Goal: Task Accomplishment & Management: Manage account settings

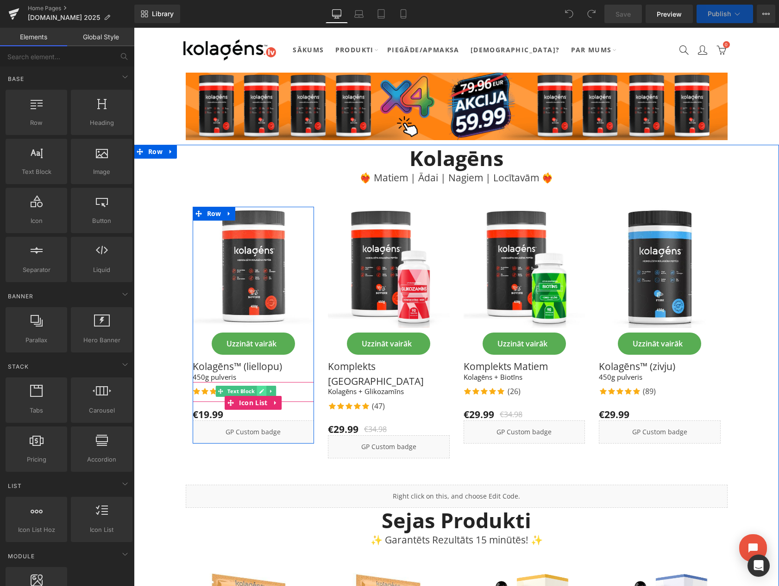
click at [259, 389] on icon at bounding box center [261, 392] width 5 height 6
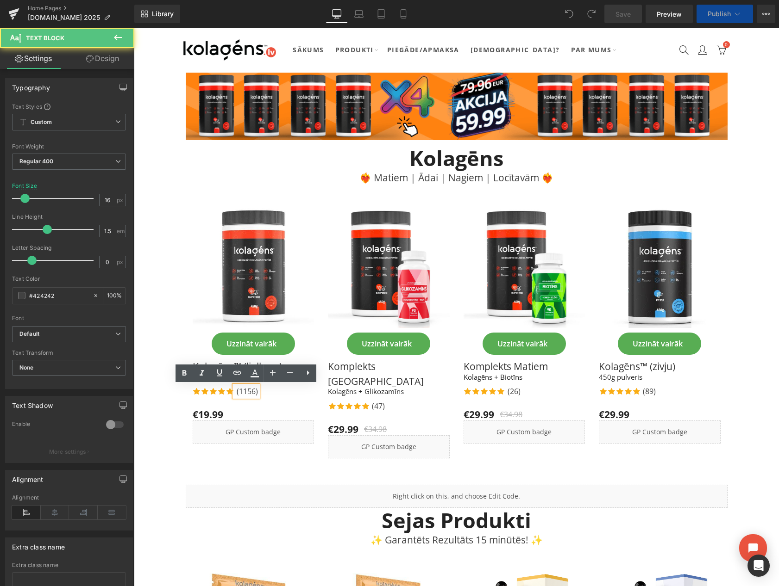
click at [254, 392] on p "(1156)" at bounding box center [247, 391] width 21 height 11
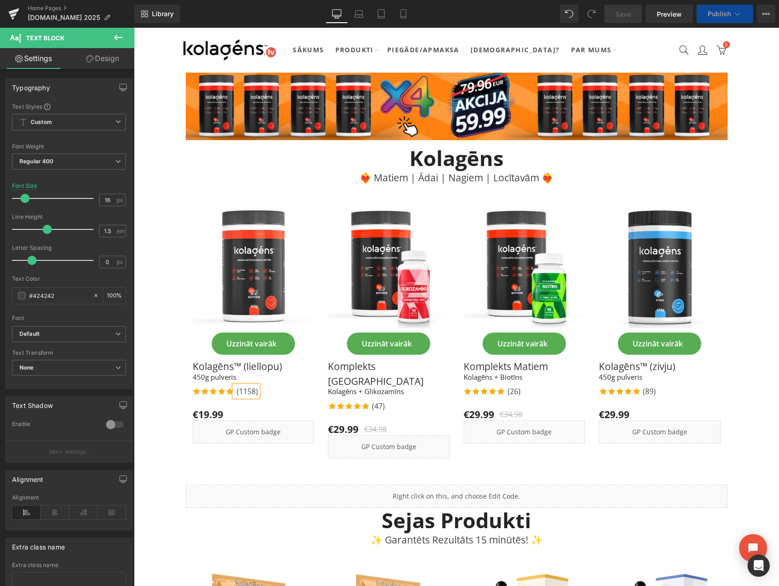
click at [288, 409] on div "€19.99 €0" at bounding box center [254, 415] width 122 height 12
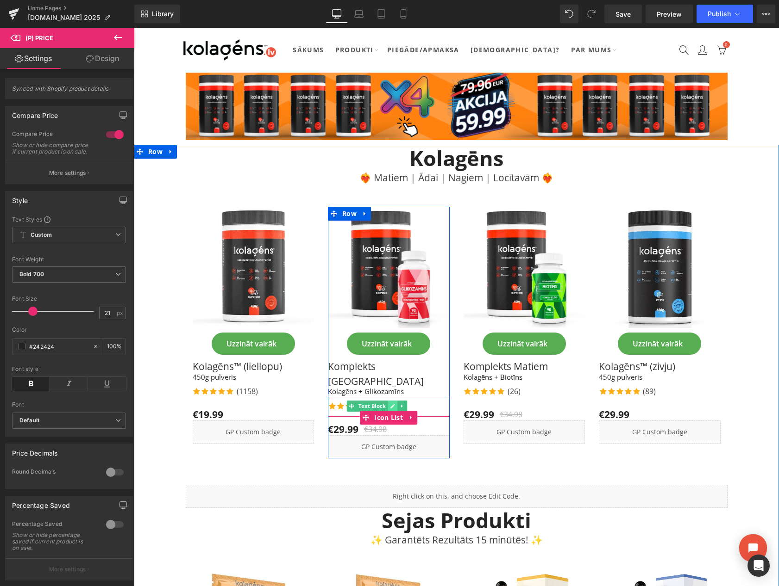
click at [392, 404] on icon at bounding box center [392, 407] width 5 height 6
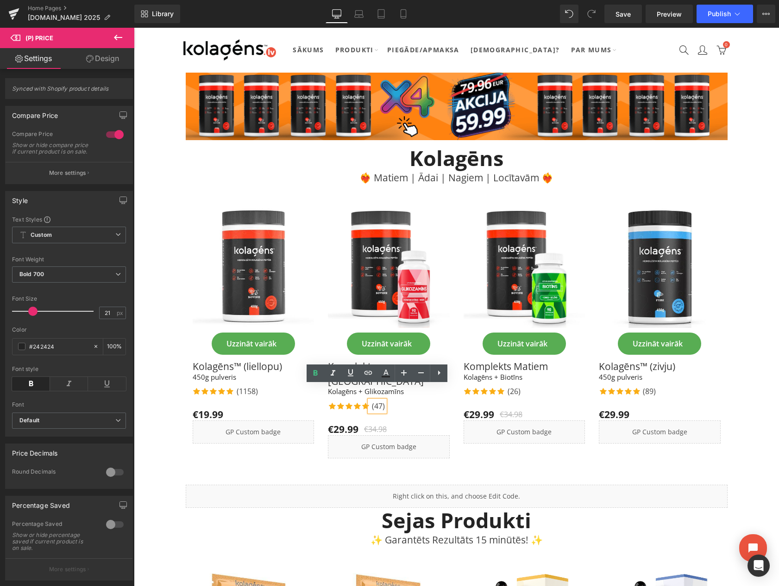
click at [381, 401] on p "(47)" at bounding box center [378, 406] width 13 height 11
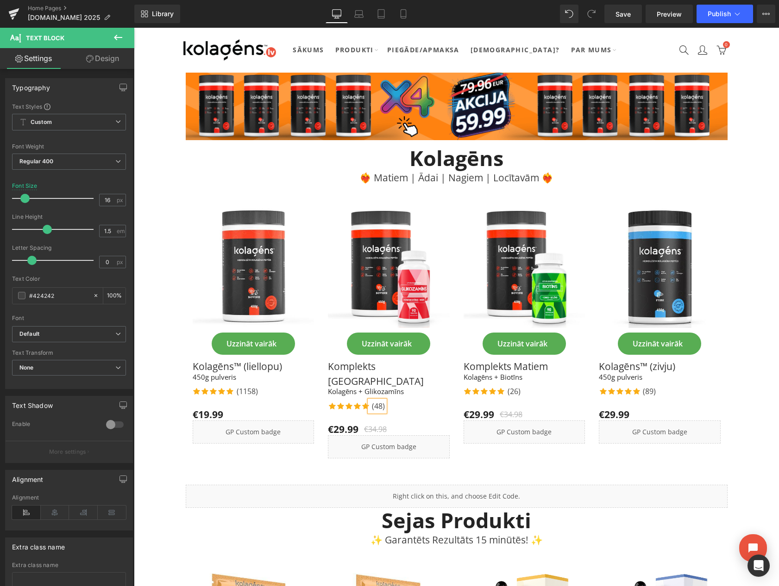
click at [422, 401] on div "Icon Icon Icon Icon Icon Icon List Hoz (48) Text Block" at bounding box center [389, 407] width 122 height 13
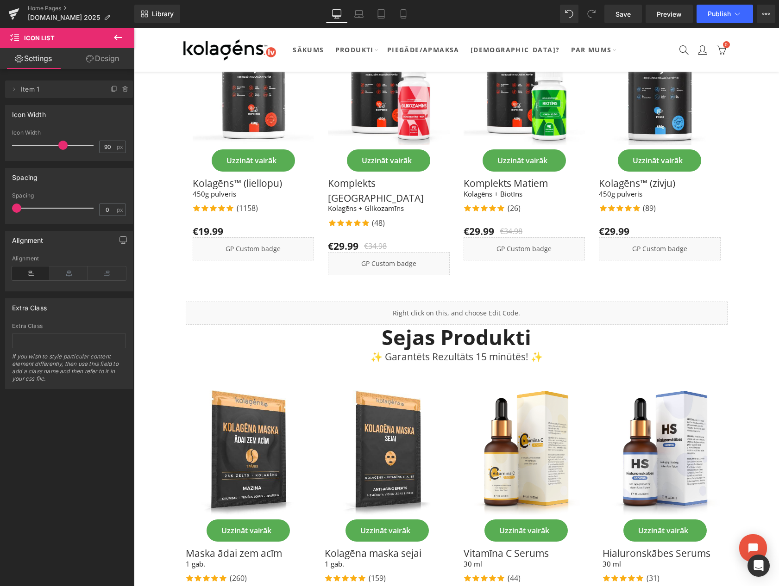
scroll to position [281, 0]
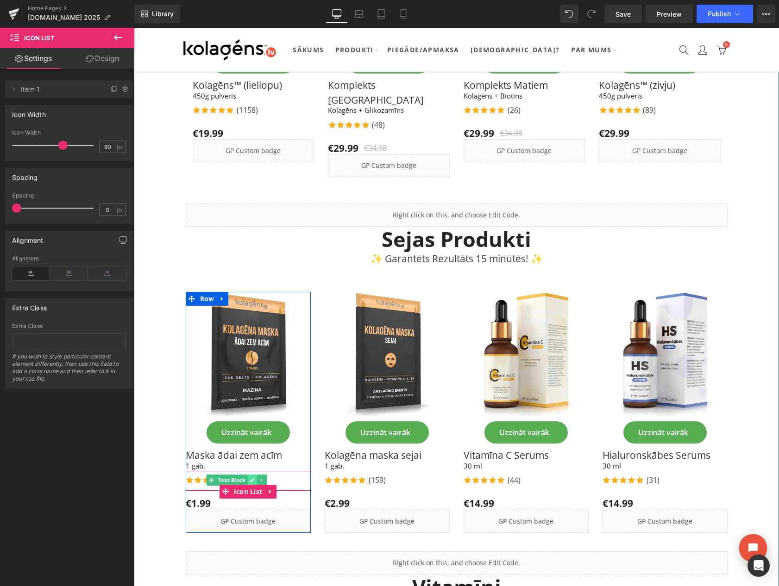
click at [251, 479] on icon at bounding box center [252, 481] width 5 height 5
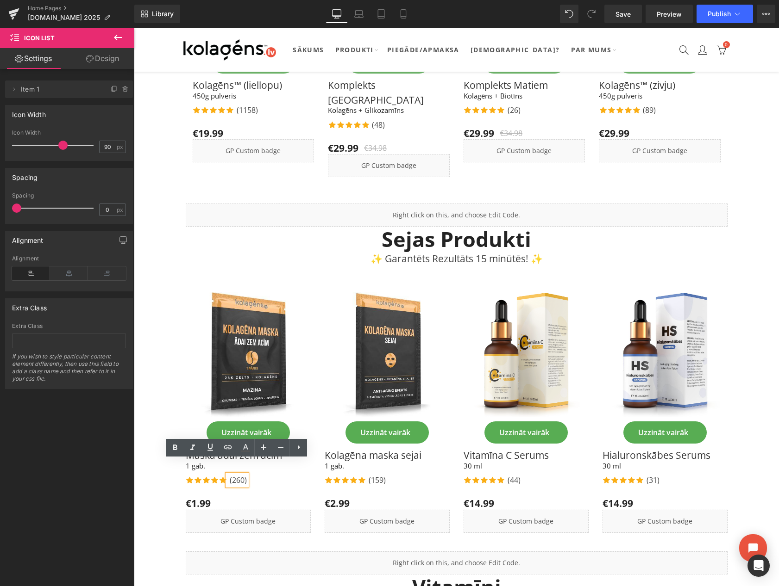
click at [242, 475] on p "(260)" at bounding box center [238, 480] width 17 height 11
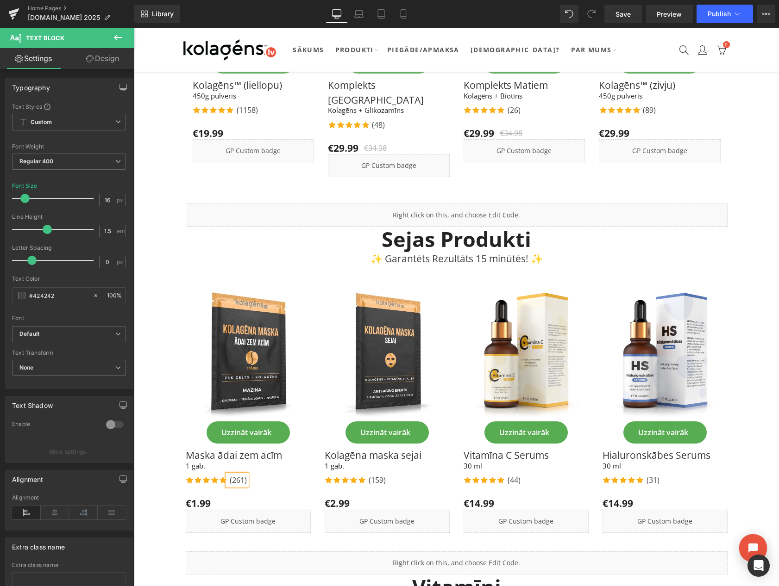
click at [261, 475] on div "Icon Icon Icon Icon Icon Icon List Hoz (261) Text Block" at bounding box center [248, 481] width 125 height 13
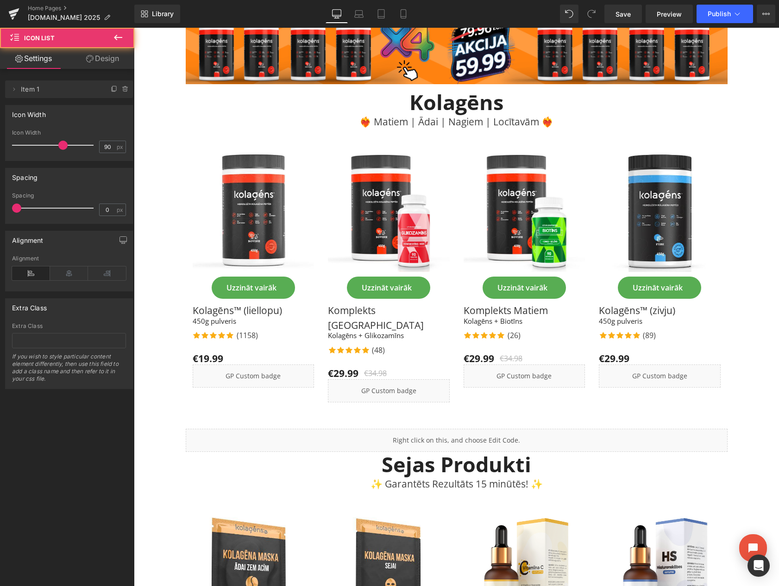
scroll to position [0, 0]
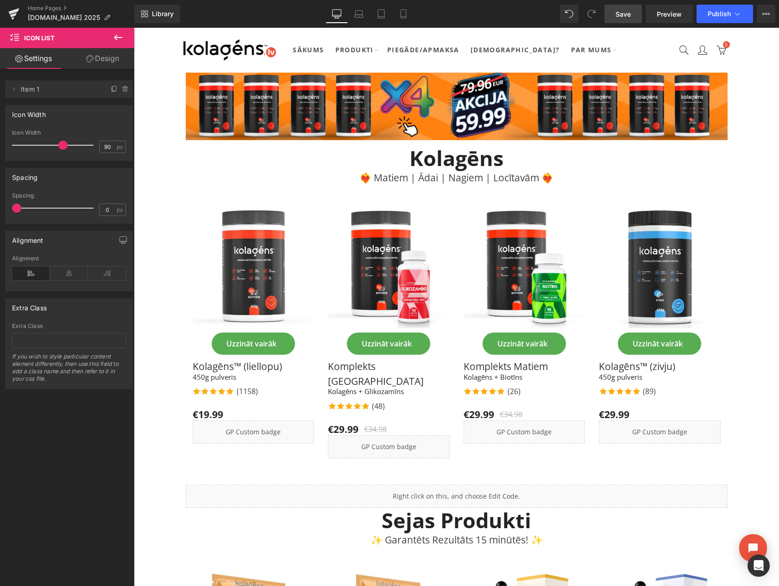
click at [618, 19] on link "Save" at bounding box center [622, 14] width 37 height 19
click at [723, 18] on button "Publish" at bounding box center [724, 14] width 56 height 19
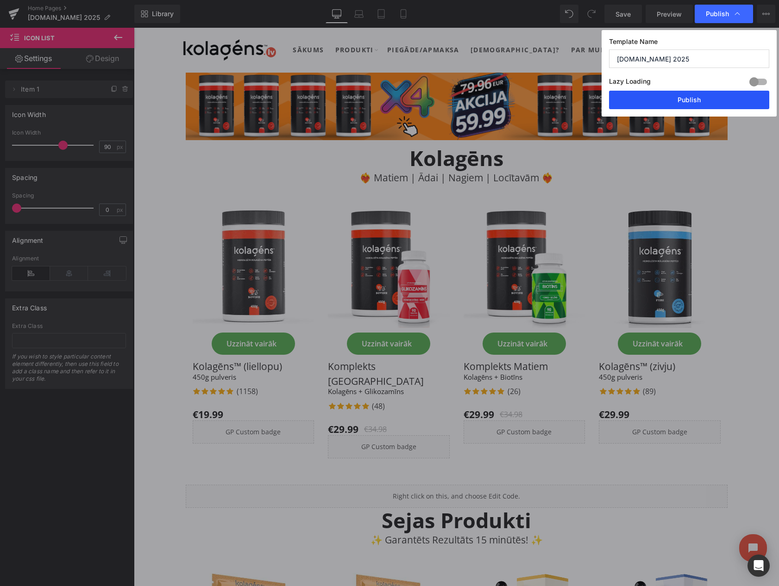
click at [698, 103] on button "Publish" at bounding box center [689, 100] width 160 height 19
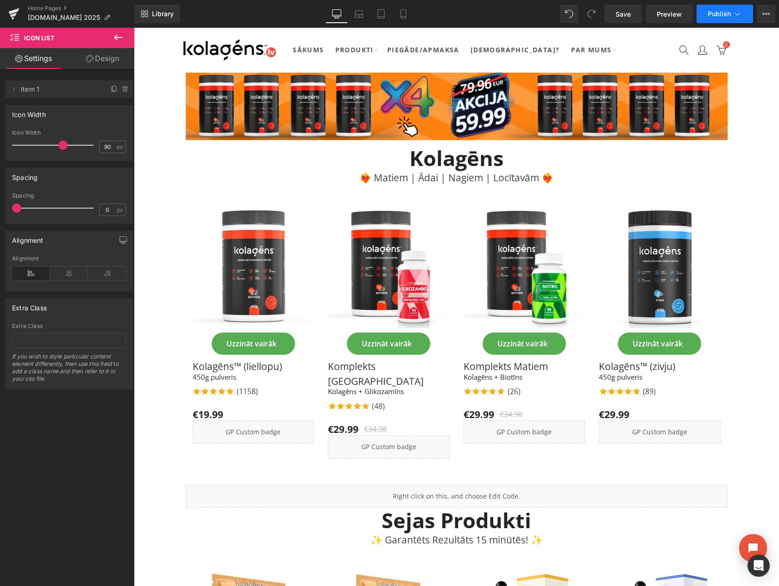
click at [709, 15] on span "Publish" at bounding box center [718, 13] width 23 height 7
click at [710, 15] on span "Publish" at bounding box center [718, 13] width 23 height 7
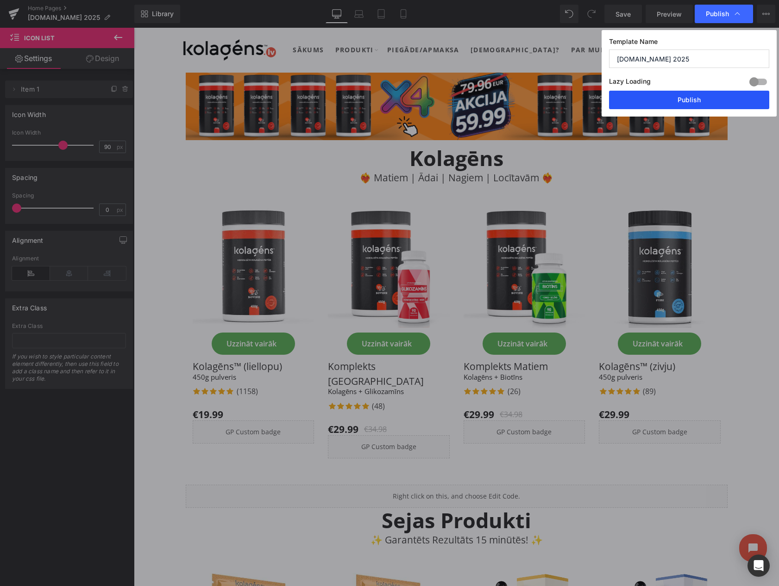
click at [677, 94] on button "Publish" at bounding box center [689, 100] width 160 height 19
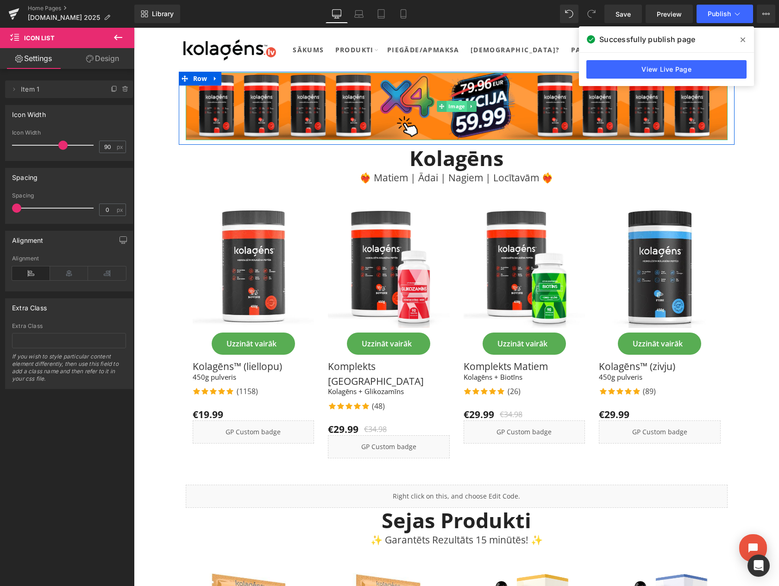
click at [459, 107] on span "Image" at bounding box center [456, 106] width 20 height 11
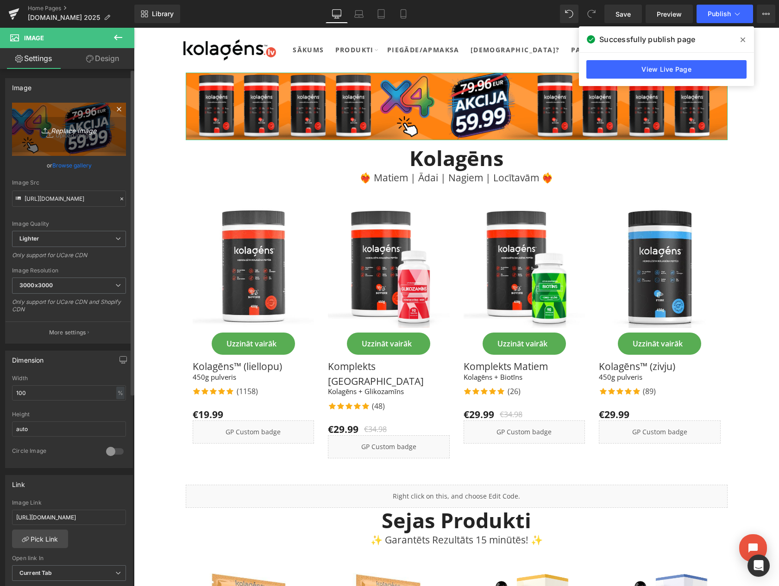
click at [68, 127] on icon "Replace Image" at bounding box center [69, 130] width 74 height 12
type input "C:\fakepath\DESKTOP.png"
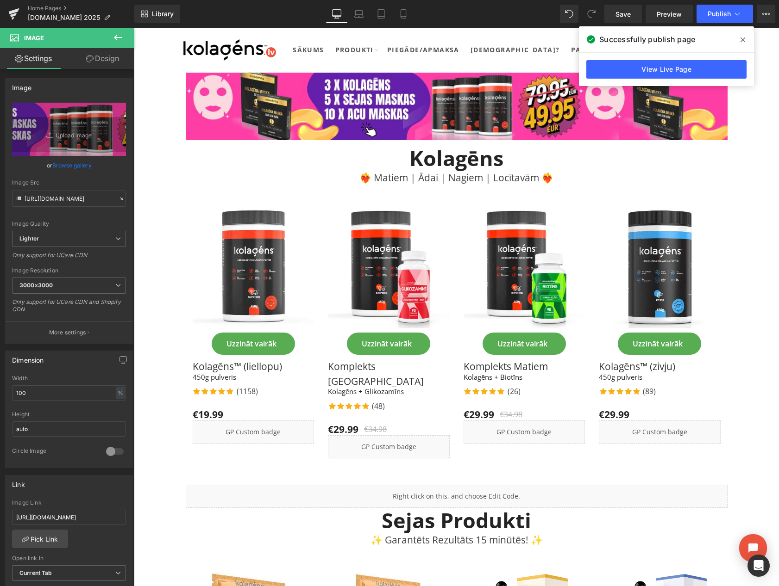
drag, startPoint x: 743, startPoint y: 40, endPoint x: 608, endPoint y: 12, distance: 138.0
click at [743, 40] on icon at bounding box center [742, 39] width 5 height 5
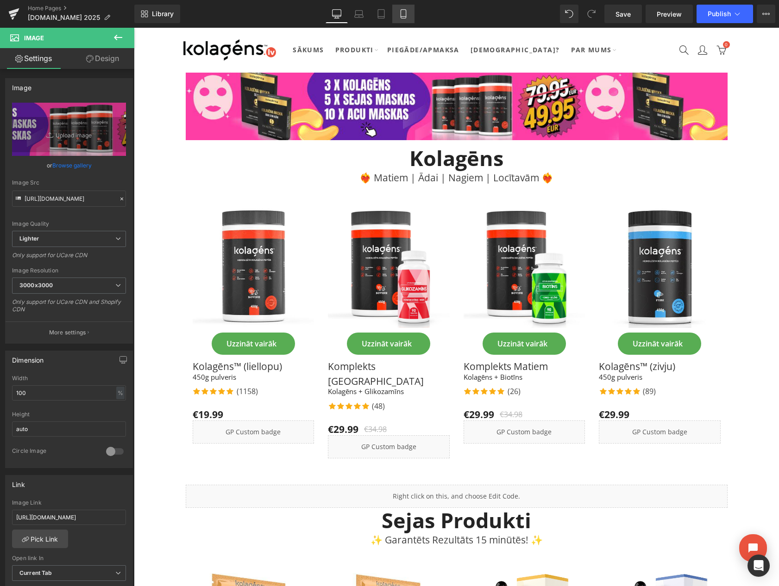
click at [405, 17] on icon at bounding box center [402, 17] width 5 height 0
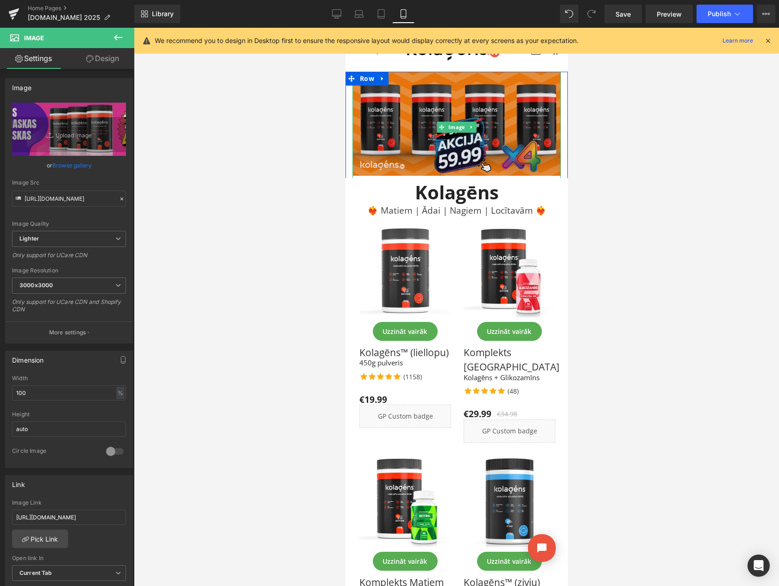
click at [428, 104] on img at bounding box center [456, 127] width 208 height 111
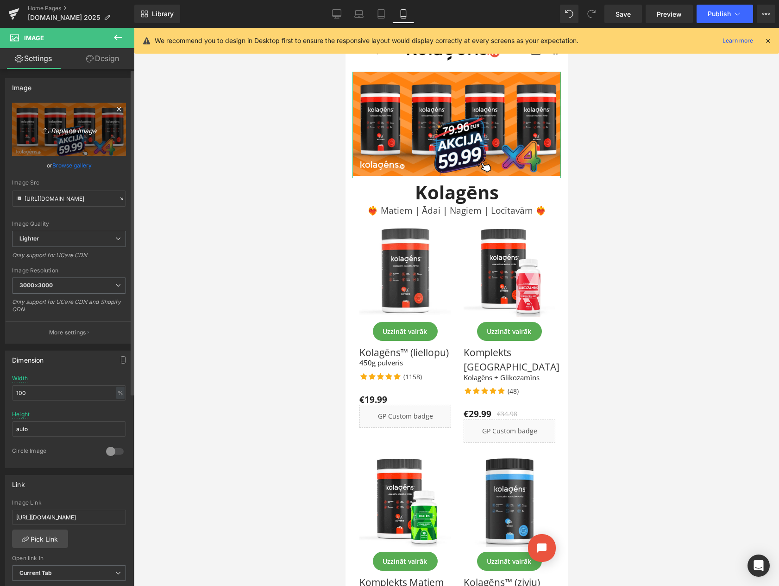
click at [78, 133] on icon "Replace Image" at bounding box center [69, 130] width 74 height 12
type input "C:\fakepath\MOBILE.png"
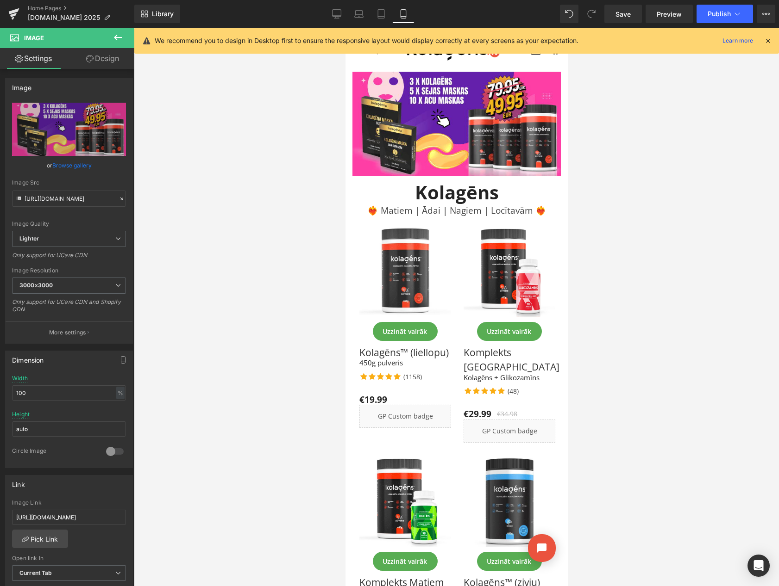
click at [767, 41] on icon at bounding box center [767, 41] width 8 height 8
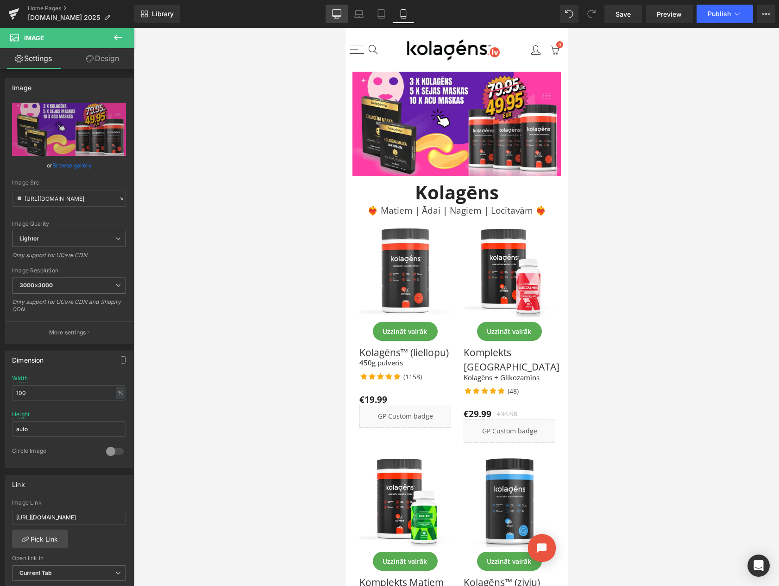
click at [341, 15] on icon at bounding box center [336, 13] width 9 height 7
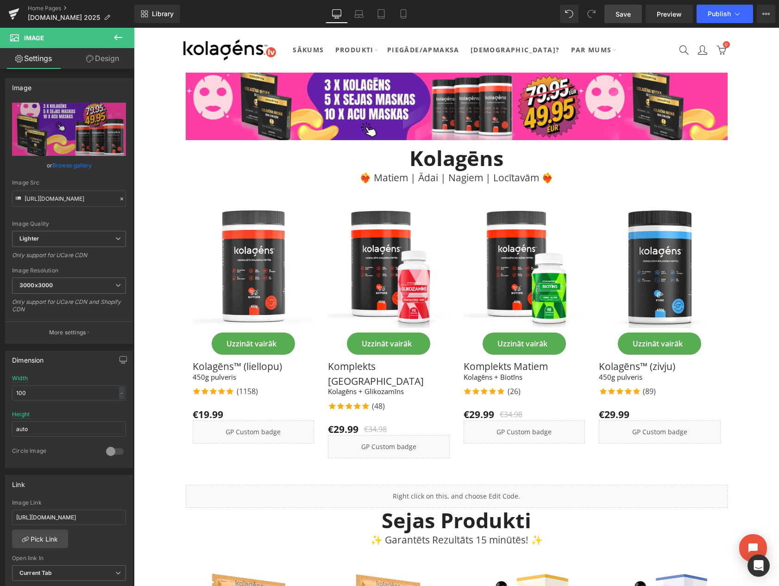
click at [622, 13] on span "Save" at bounding box center [622, 14] width 15 height 10
click at [761, 18] on button "View Live Page View with current Template Save Template to Library Schedule Pub…" at bounding box center [765, 14] width 19 height 19
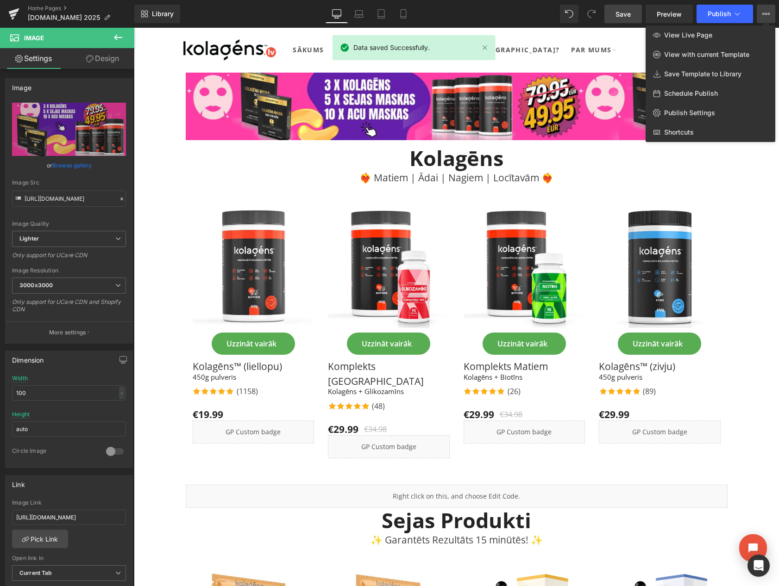
click at [686, 91] on span "Schedule Publish" at bounding box center [691, 93] width 54 height 8
select select
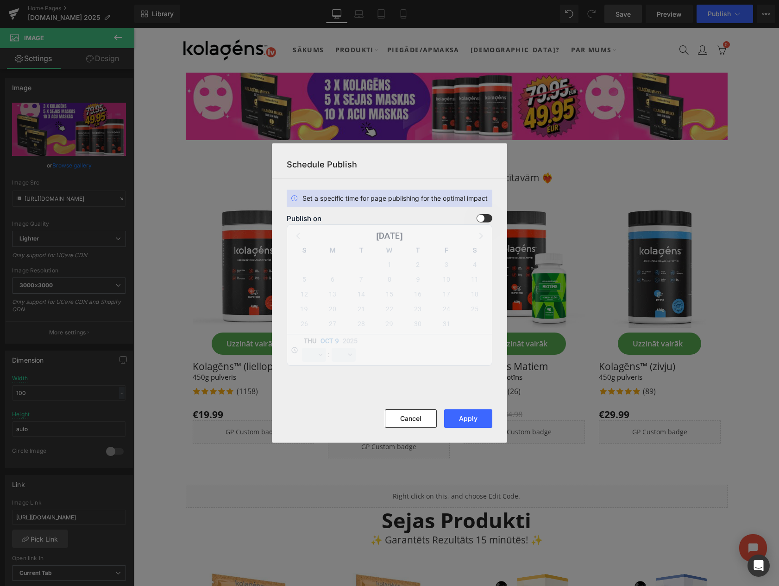
click at [486, 217] on span at bounding box center [484, 218] width 16 height 8
click at [0, 0] on input "checkbox" at bounding box center [0, 0] width 0 height 0
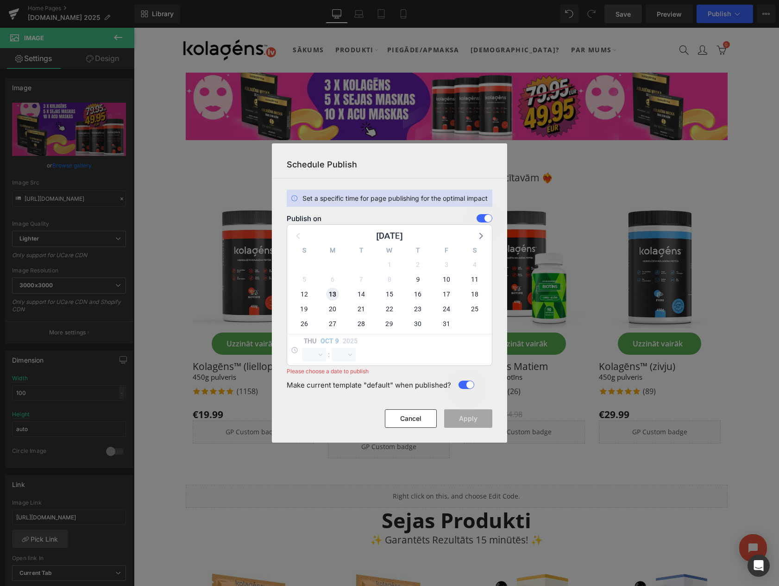
click at [331, 295] on span "13" at bounding box center [332, 294] width 13 height 13
click at [311, 356] on select "00 01 02 03 04 05 06 07 08 09 10 11 12 13 14 15 16 17 18 19 20 21 22 23" at bounding box center [314, 355] width 24 height 14
select select "23"
click at [302, 348] on select "00 01 02 03 04 05 06 07 08 09 10 11 12 13 14 15 16 17 18 19 20 21 22 23" at bounding box center [314, 355] width 24 height 14
click at [343, 357] on select "00 01 02 03 04 05 06 07 08 09 10 11 12 13 14 15 16 17 18 19 20 21 22 23 24 25 2…" at bounding box center [343, 355] width 24 height 14
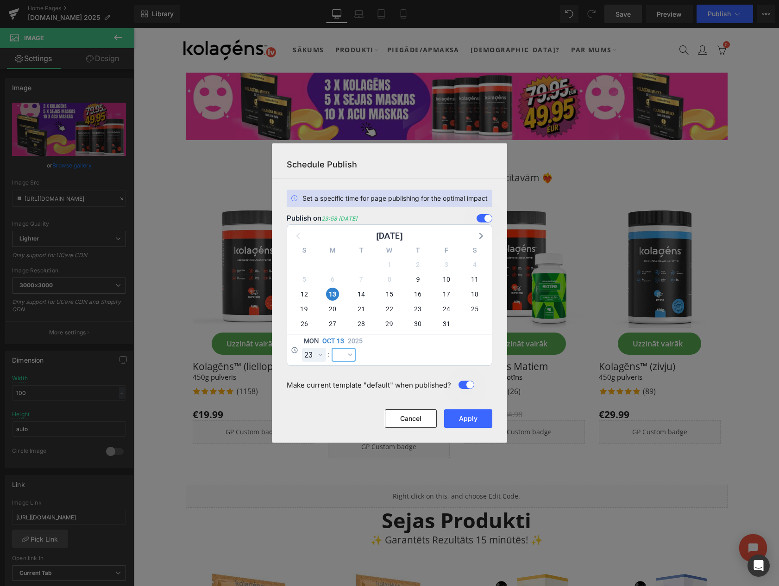
select select "59"
click at [331, 348] on select "00 01 02 03 04 05 06 07 08 09 10 11 12 13 14 15 16 17 18 19 20 21 22 23 24 25 2…" at bounding box center [343, 355] width 24 height 14
click at [464, 419] on button "Apply" at bounding box center [468, 419] width 48 height 19
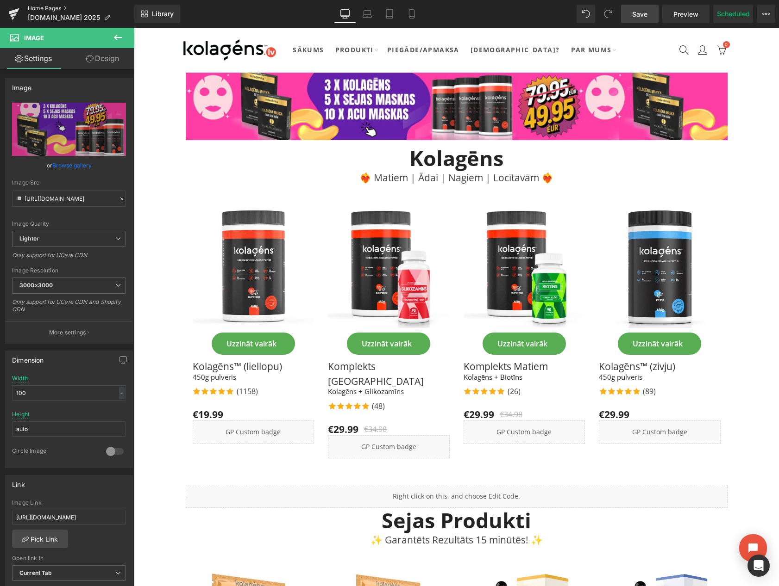
click at [48, 5] on link "Home Pages" at bounding box center [81, 8] width 106 height 7
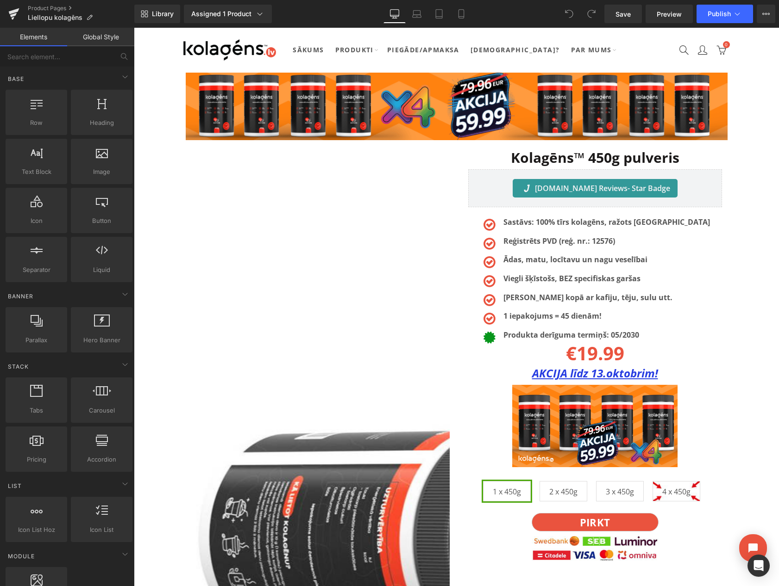
drag, startPoint x: 134, startPoint y: 28, endPoint x: 603, endPoint y: 373, distance: 582.4
click at [603, 373] on div "AKCIJA līdz 13.oktobrim! Text Block" at bounding box center [595, 374] width 254 height 18
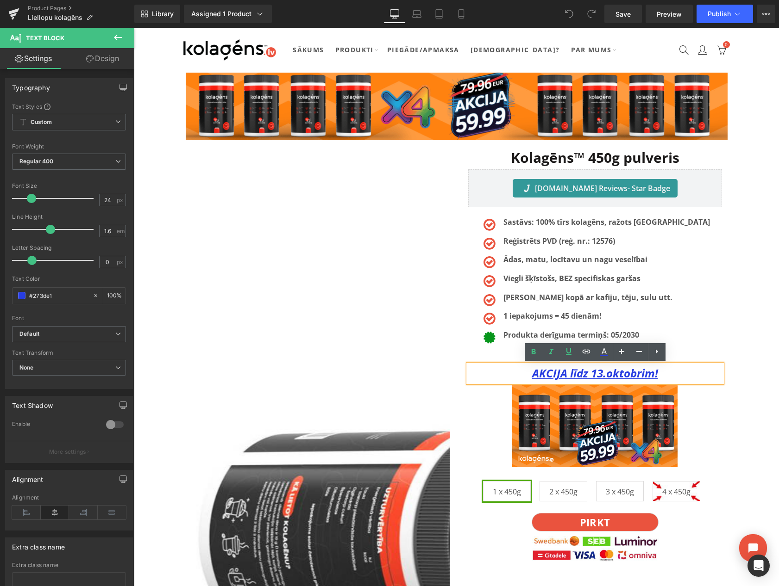
click at [602, 373] on u "AKCIJA līdz 13.oktobrim!" at bounding box center [595, 373] width 126 height 15
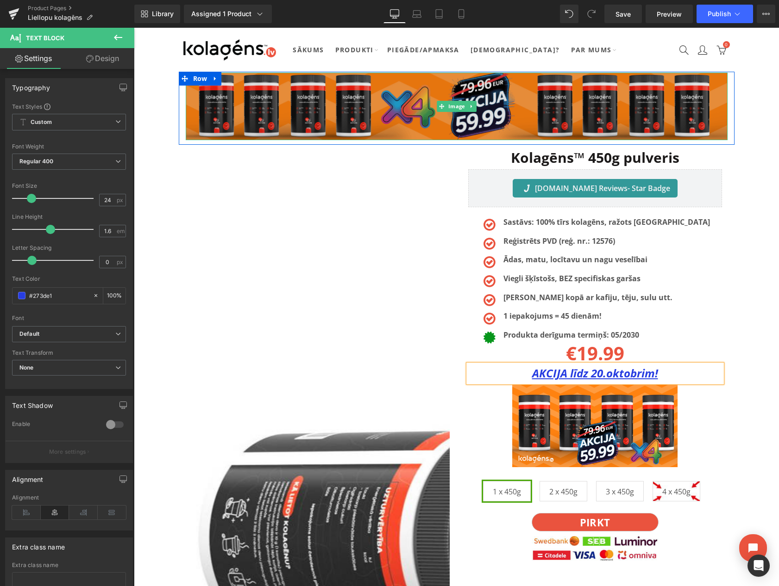
click at [433, 87] on img at bounding box center [457, 107] width 542 height 68
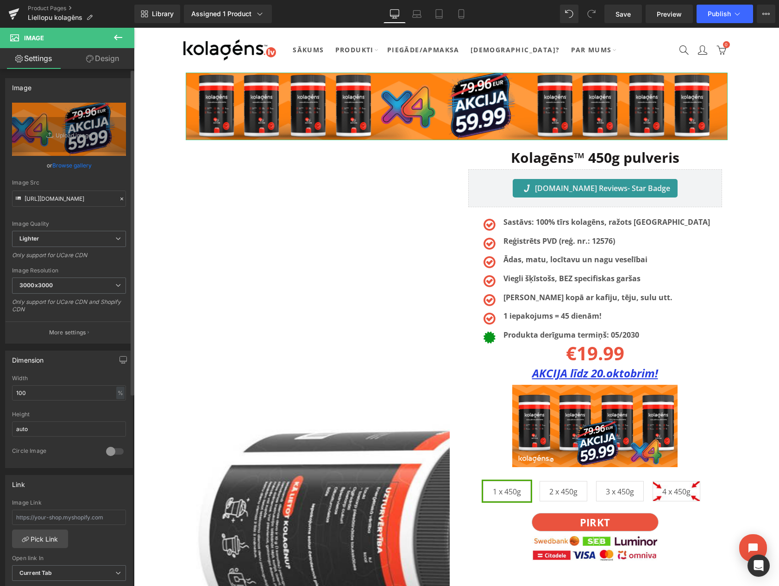
click at [54, 165] on link "Browse gallery" at bounding box center [71, 165] width 39 height 16
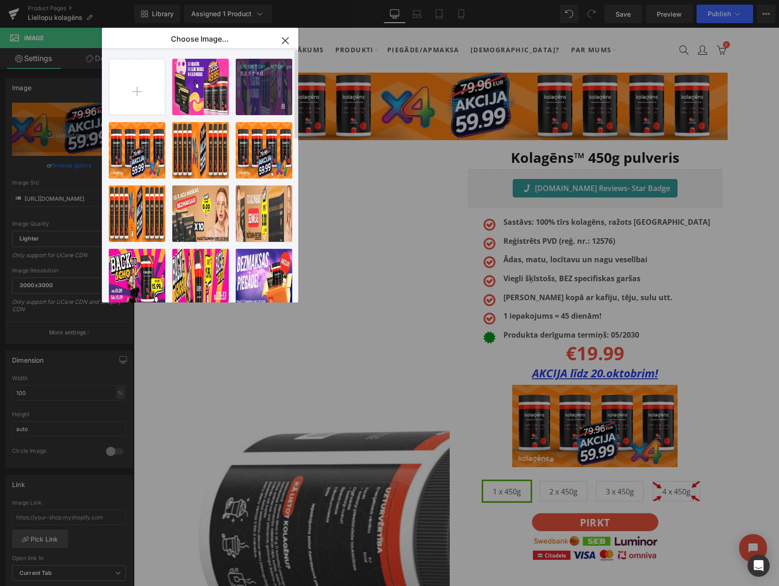
click at [262, 74] on p "52.52 KB" at bounding box center [263, 73] width 47 height 7
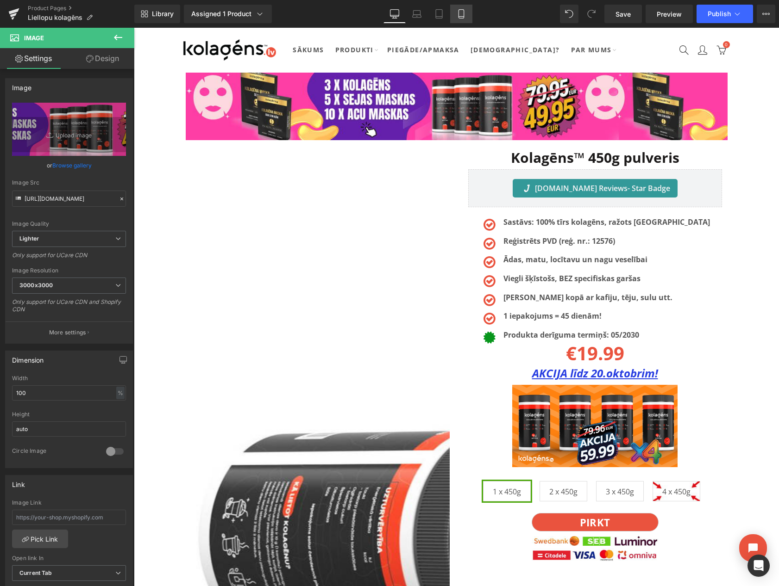
click at [456, 14] on icon at bounding box center [460, 13] width 9 height 9
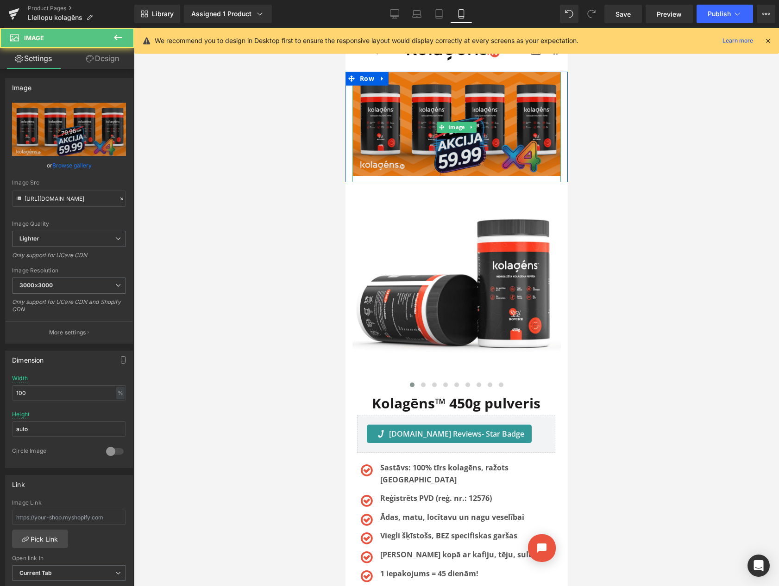
click at [426, 110] on img at bounding box center [456, 127] width 208 height 111
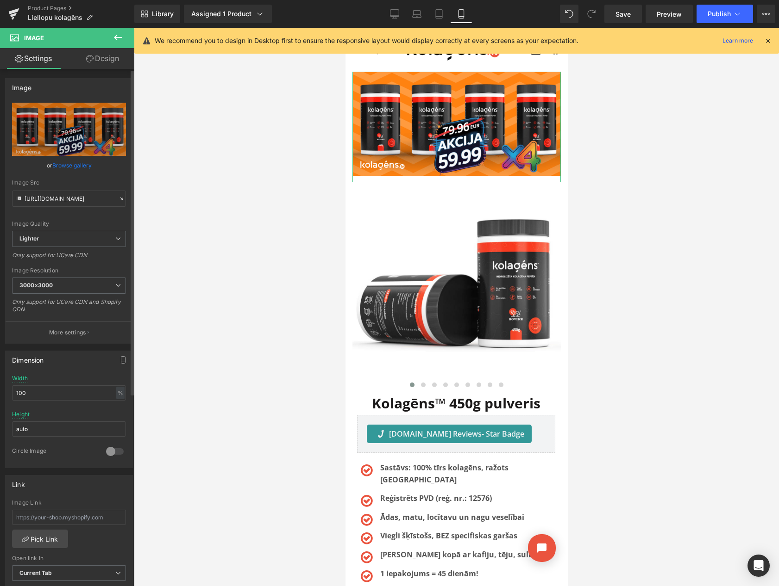
click at [75, 164] on link "Browse gallery" at bounding box center [71, 165] width 39 height 16
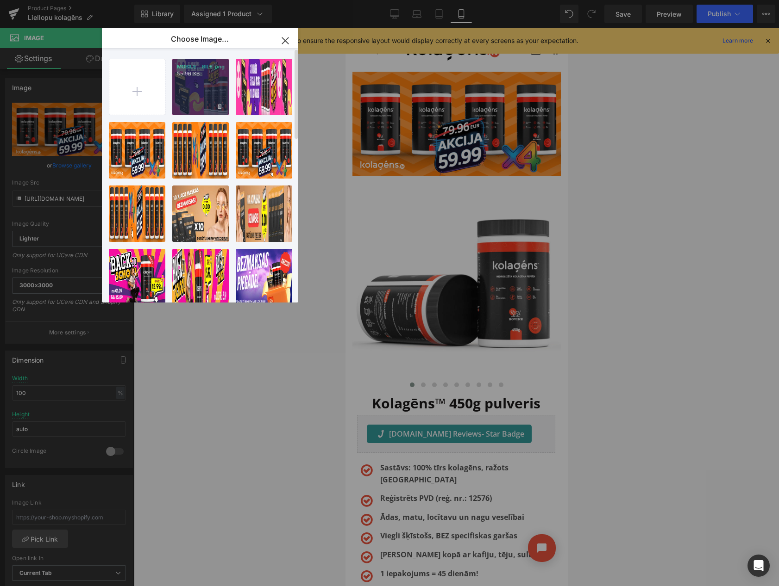
click at [180, 100] on div "MOBILE...BILE.png 55.96 KB" at bounding box center [200, 87] width 56 height 56
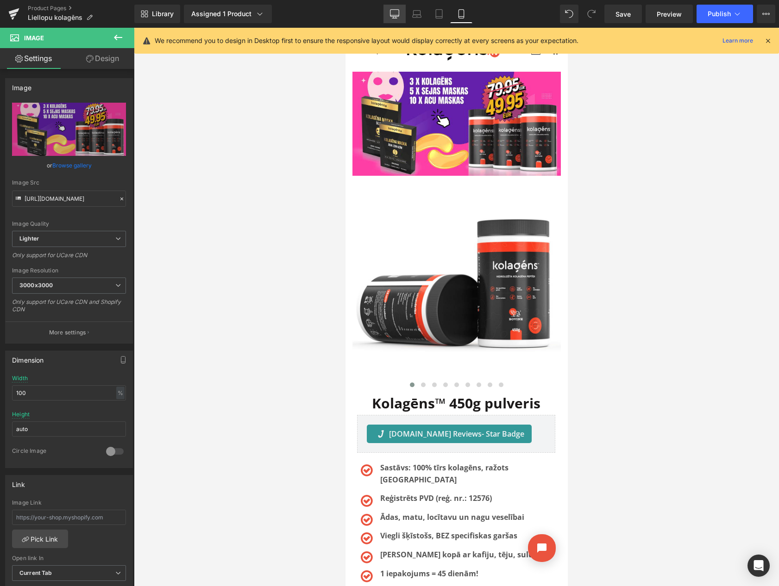
click at [394, 12] on icon at bounding box center [394, 13] width 9 height 9
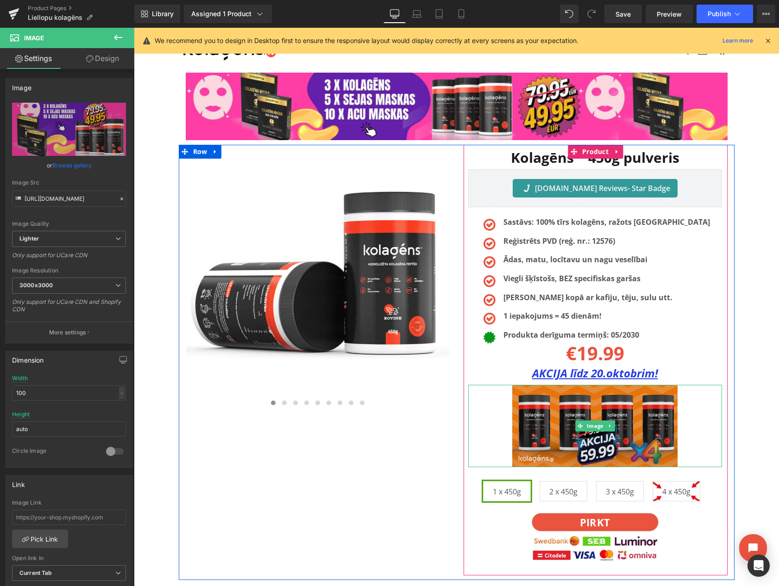
click at [565, 411] on img at bounding box center [594, 426] width 165 height 82
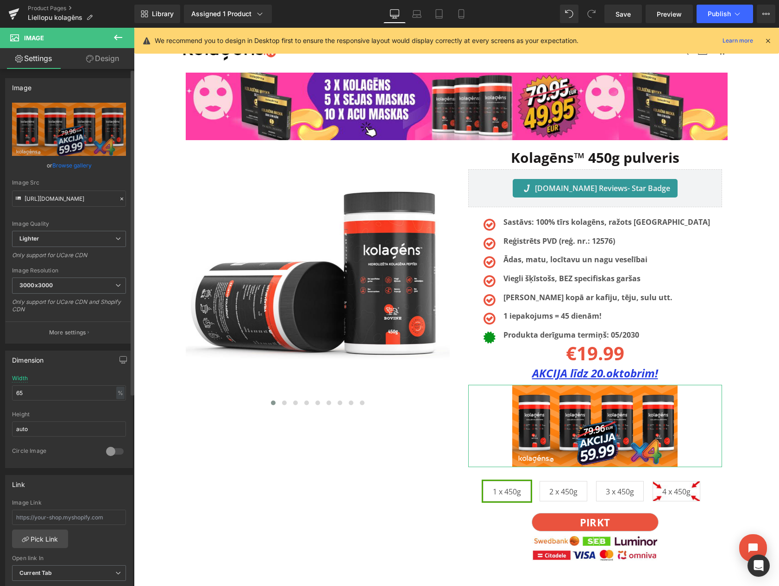
click at [74, 164] on link "Browse gallery" at bounding box center [71, 165] width 39 height 16
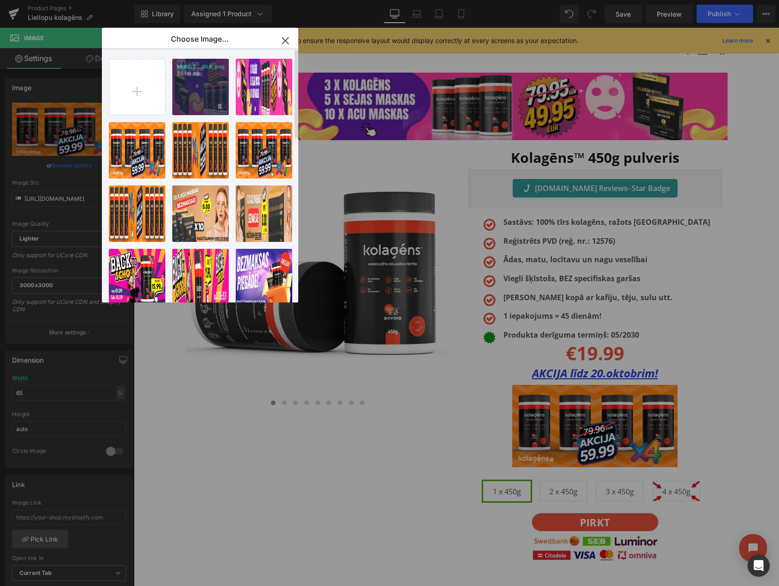
click at [187, 93] on div "MOBILE...BILE.png 55.96 KB" at bounding box center [200, 87] width 56 height 56
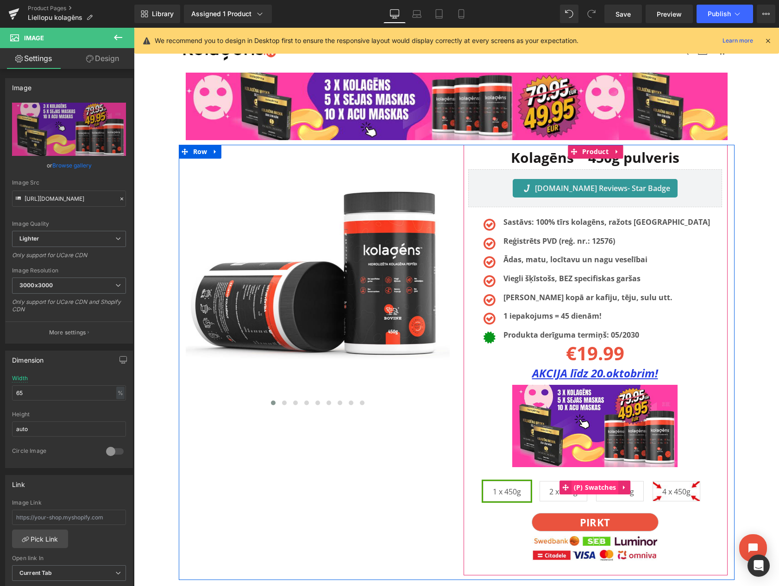
click at [599, 488] on span "(P) Swatches" at bounding box center [594, 488] width 47 height 14
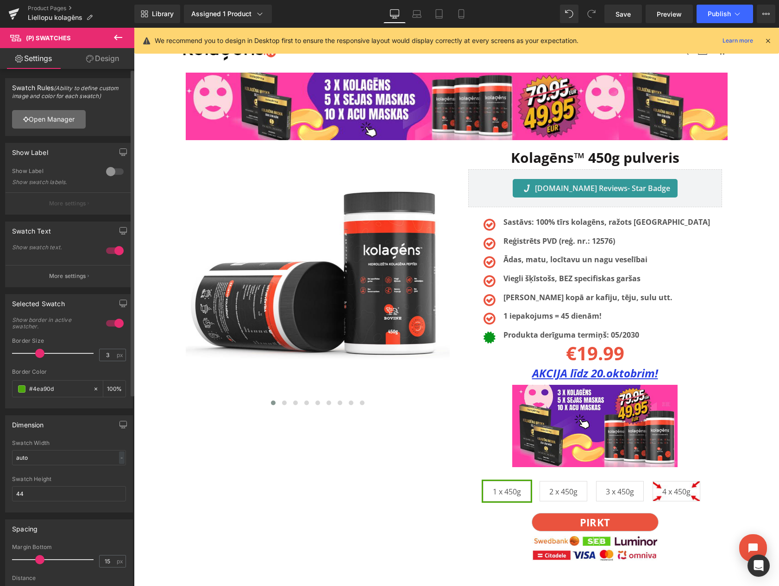
click at [52, 122] on link "Open Manager" at bounding box center [49, 119] width 74 height 19
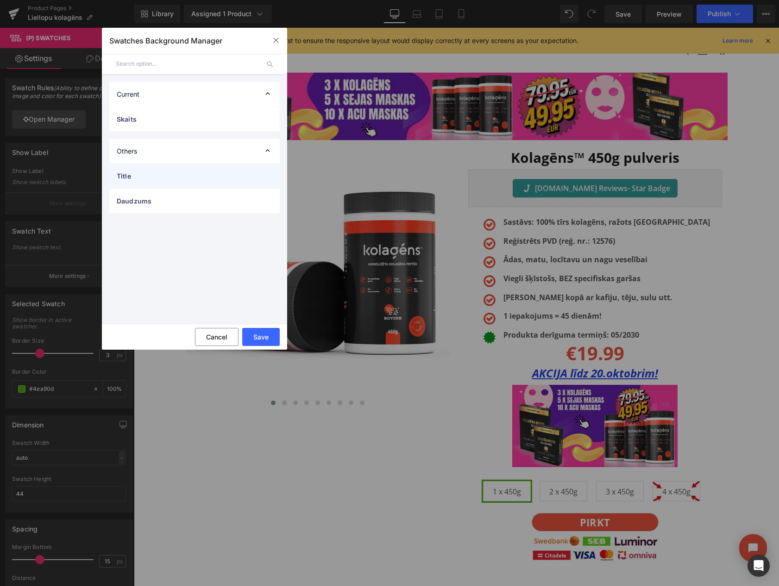
click at [162, 172] on span "Title" at bounding box center [185, 176] width 137 height 10
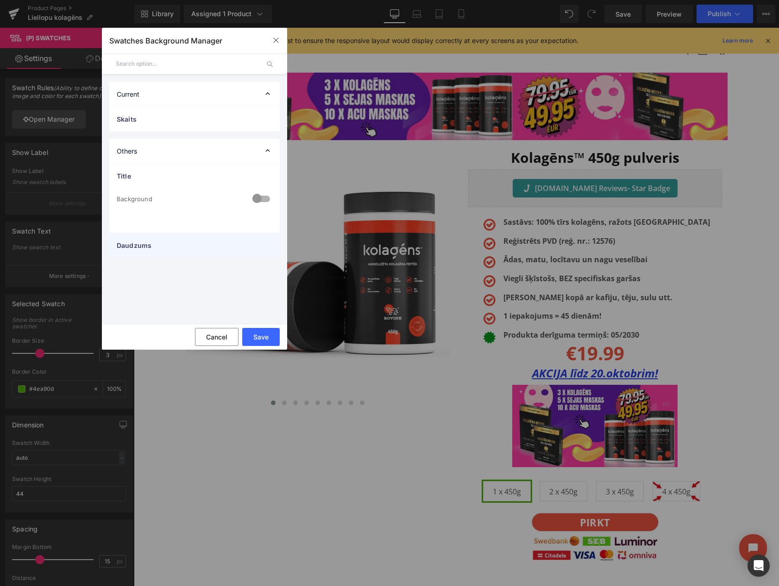
click at [156, 246] on span "Daudzums" at bounding box center [185, 246] width 137 height 10
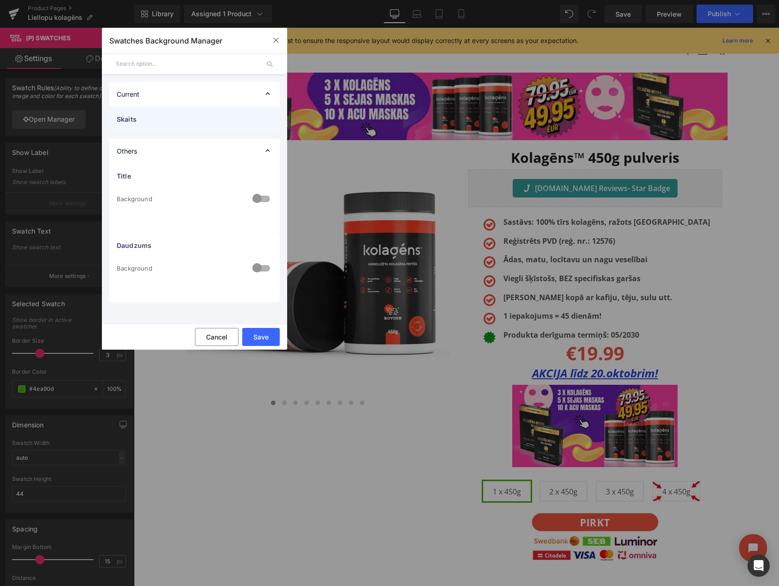
click at [182, 119] on span "Skaits" at bounding box center [185, 119] width 137 height 10
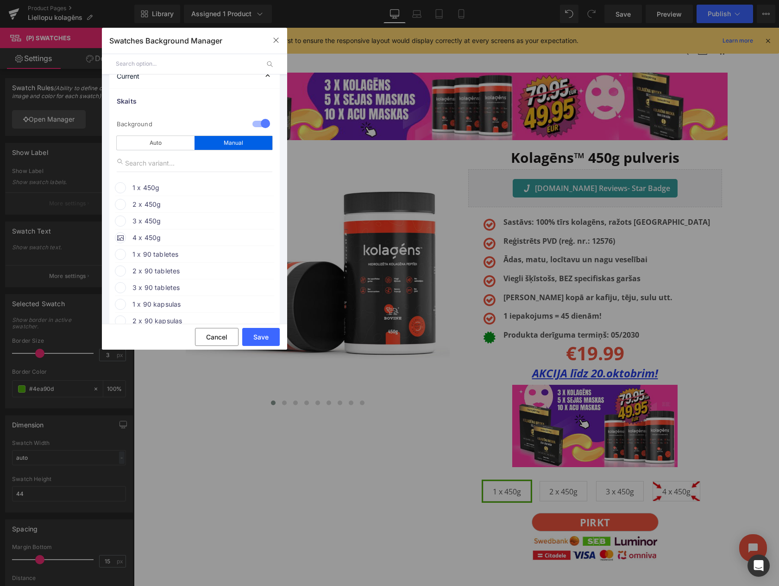
scroll to position [26, 0]
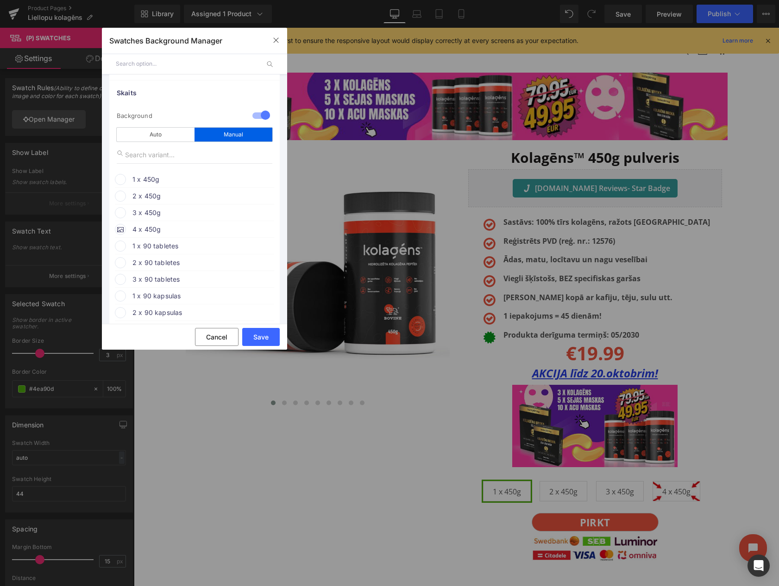
click at [145, 229] on span "4 x 450g" at bounding box center [202, 229] width 141 height 11
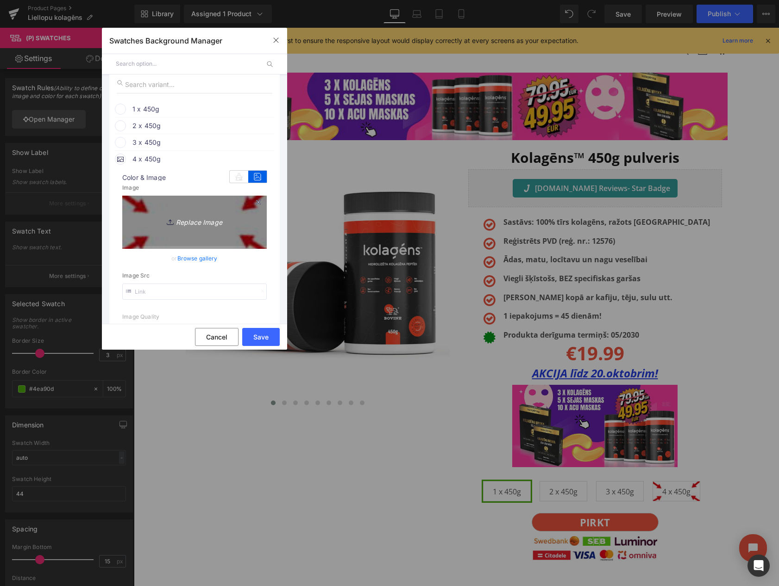
scroll to position [96, 0]
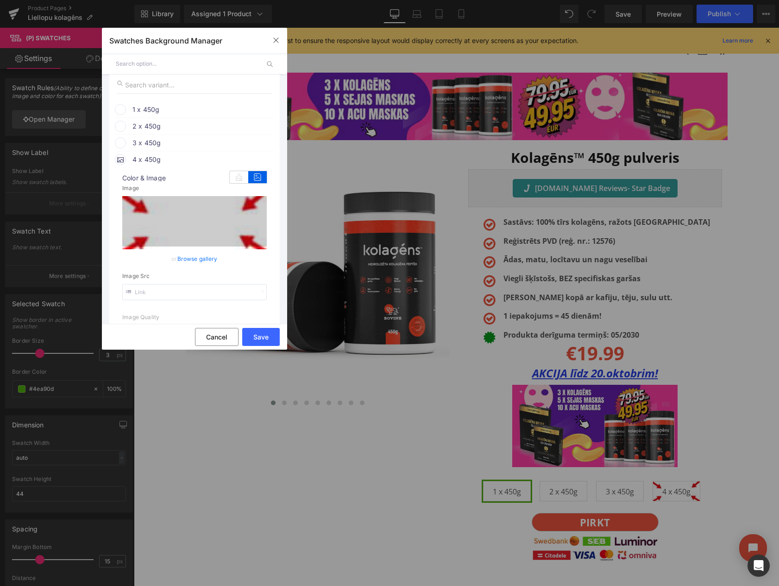
click at [186, 290] on input "text" at bounding box center [194, 292] width 144 height 16
click at [185, 290] on input "text" at bounding box center [194, 292] width 144 height 16
type input "https://ucarecdn.com/0c2f6081-79ad-48aa-bcb1-a630873579ba/-/format/auto/-/previ…"
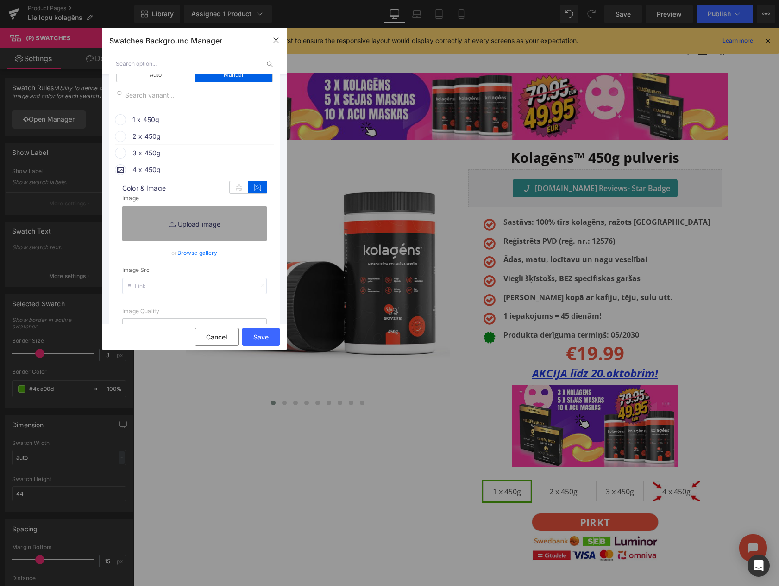
scroll to position [79, 0]
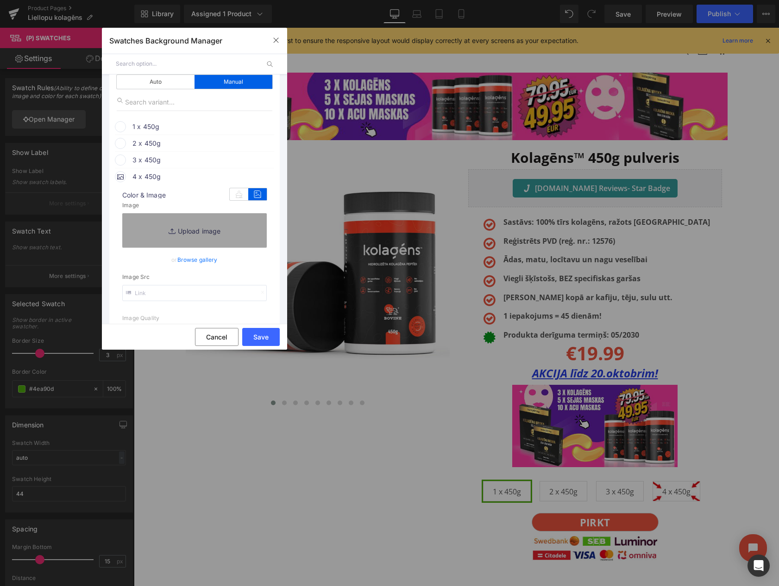
click at [121, 159] on span at bounding box center [120, 160] width 11 height 11
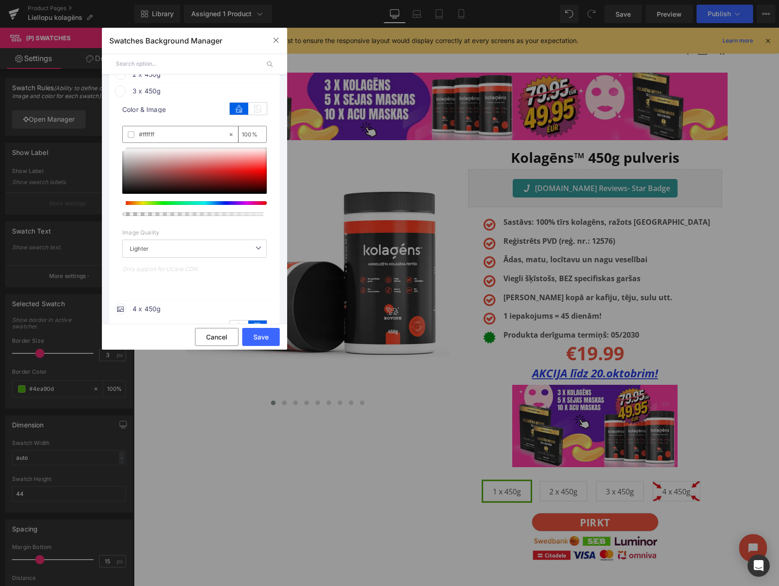
scroll to position [149, 0]
click at [257, 109] on icon at bounding box center [257, 108] width 19 height 12
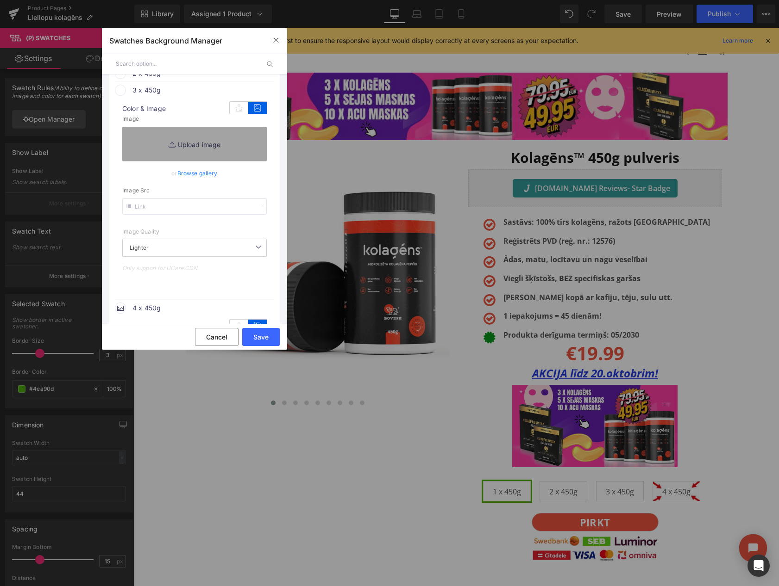
click at [179, 203] on input "text" at bounding box center [194, 207] width 144 height 16
paste input "https://ucarecdn.com/0c2f6081-79ad-48aa-bcb1-a630873579ba/-/format/auto/-/previ…"
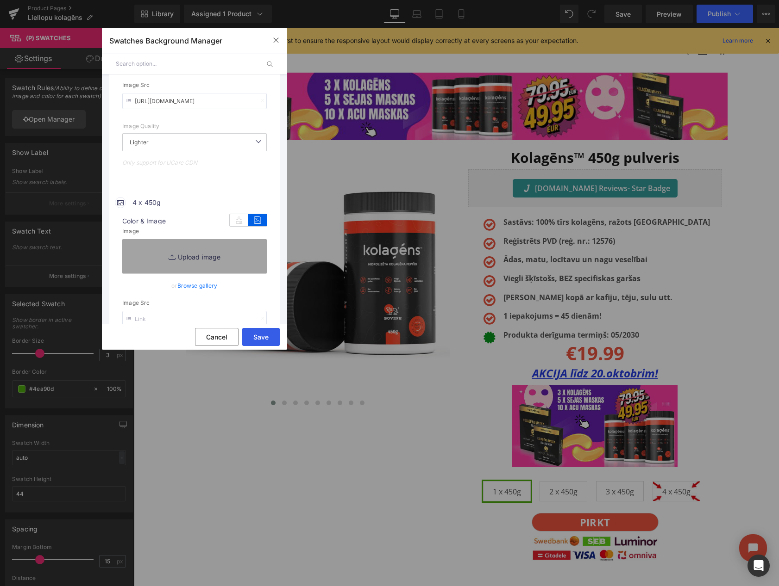
scroll to position [271, 0]
type input "https://ucarecdn.com/0c2f6081-79ad-48aa-bcb1-a630873579ba/-/format/auto/-/previ…"
click at [259, 338] on button "Save" at bounding box center [260, 337] width 37 height 18
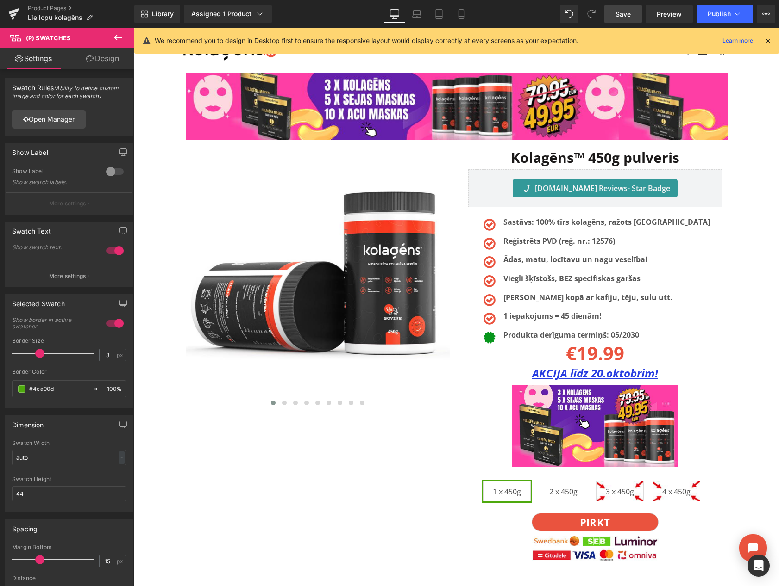
click at [623, 10] on span "Save" at bounding box center [622, 14] width 15 height 10
click at [659, 14] on span "Preview" at bounding box center [668, 14] width 25 height 10
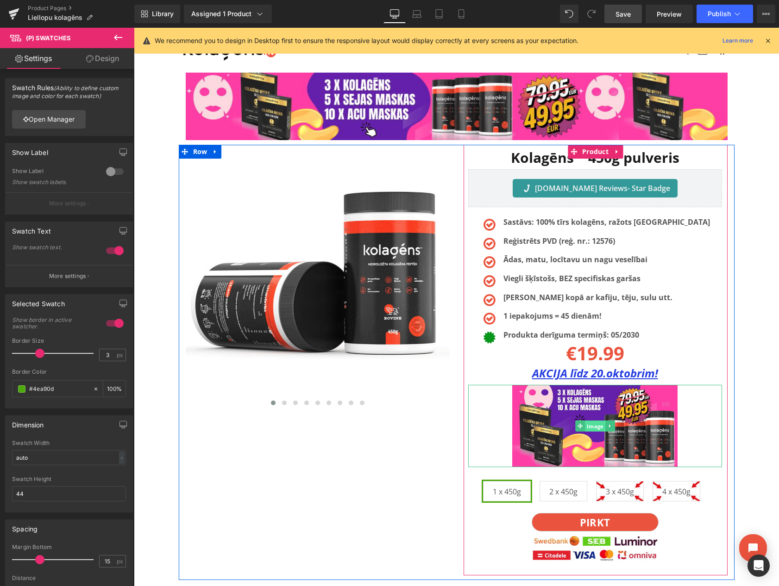
click at [592, 426] on span "Image" at bounding box center [595, 426] width 20 height 11
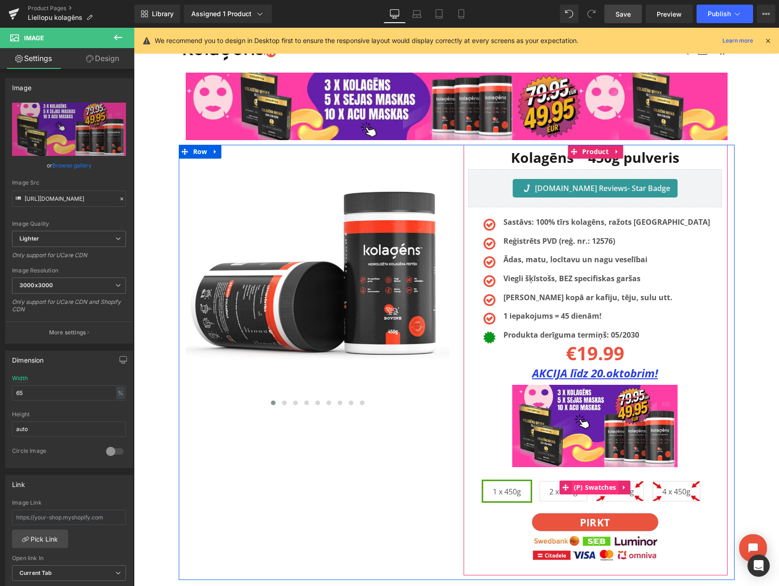
click at [600, 490] on span "(P) Swatches" at bounding box center [594, 488] width 47 height 14
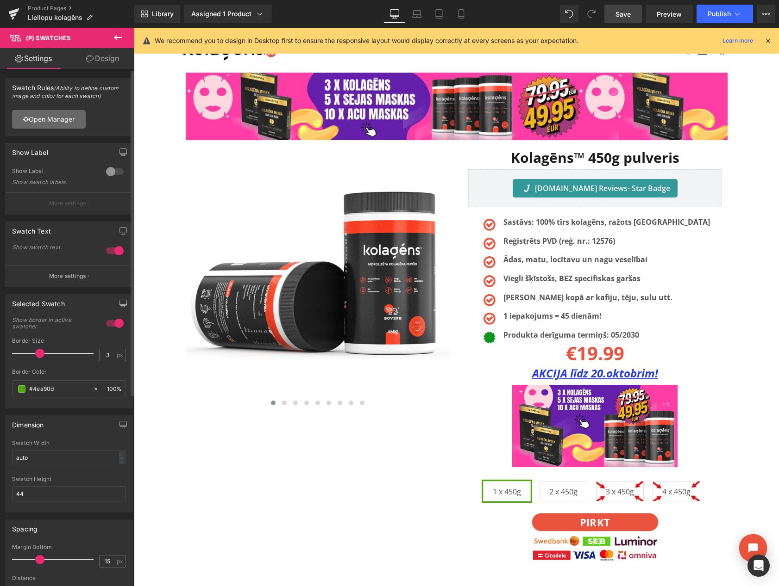
click at [60, 119] on link "Open Manager" at bounding box center [49, 119] width 74 height 19
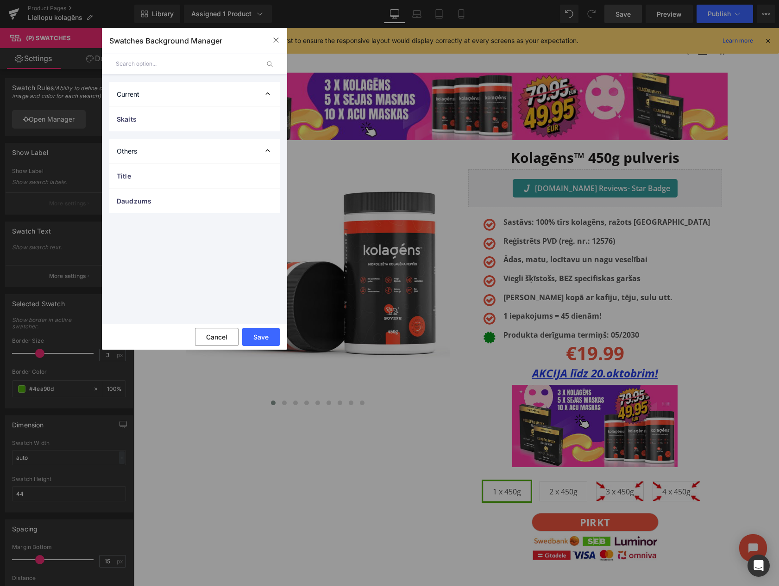
click at [204, 98] on div "Current" at bounding box center [194, 94] width 170 height 25
click at [197, 108] on div "Current Skaits 1 manual Image Color 1 x 450g color" at bounding box center [194, 199] width 185 height 249
click at [196, 94] on div "Current" at bounding box center [194, 94] width 170 height 25
click at [178, 116] on span "Skaits" at bounding box center [185, 119] width 137 height 10
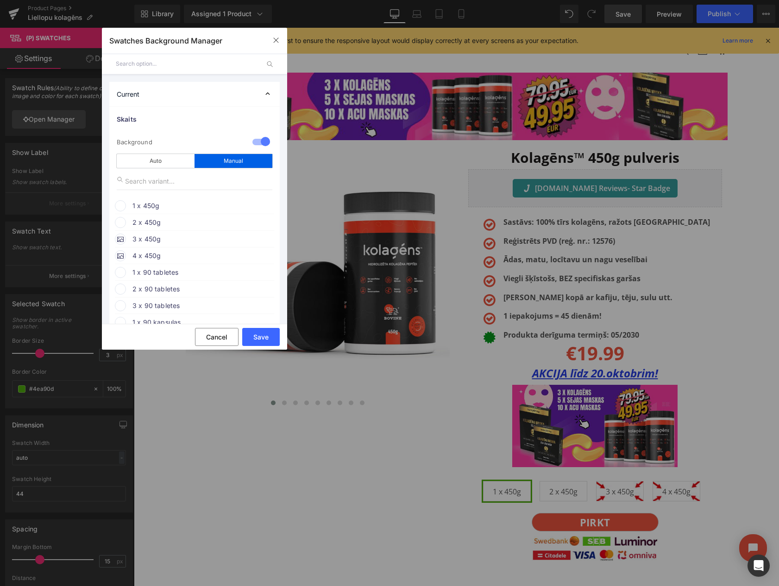
click at [152, 258] on span "4 x 450g" at bounding box center [202, 255] width 141 height 11
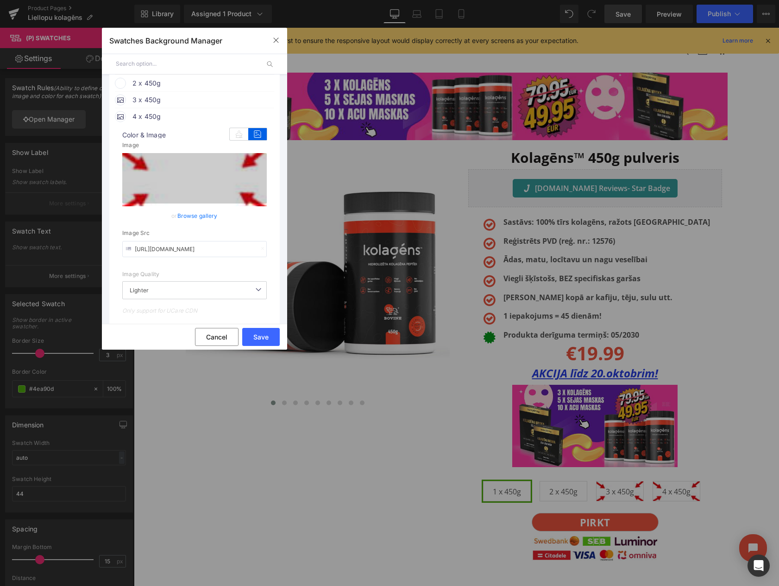
scroll to position [153, 0]
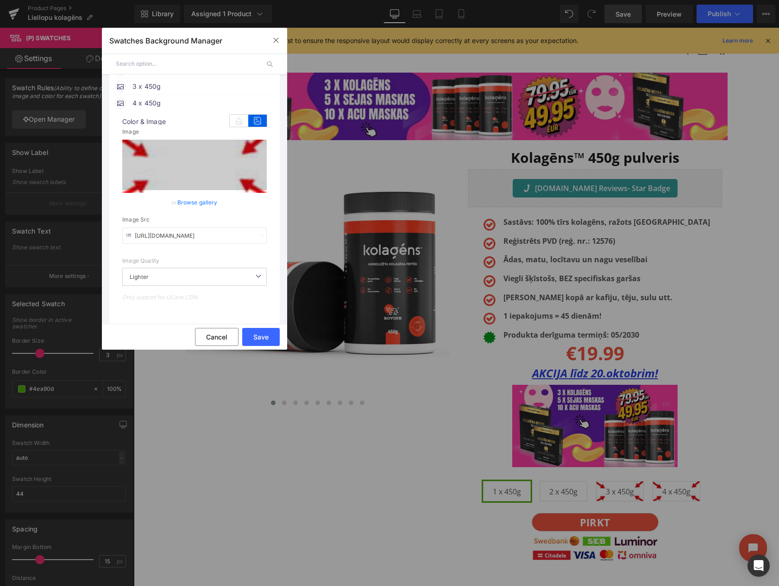
click at [182, 236] on input "https://ucarecdn.com/0c2f6081-79ad-48aa-bcb1-a630873579ba/-/format/auto/-/previ…" at bounding box center [194, 236] width 144 height 16
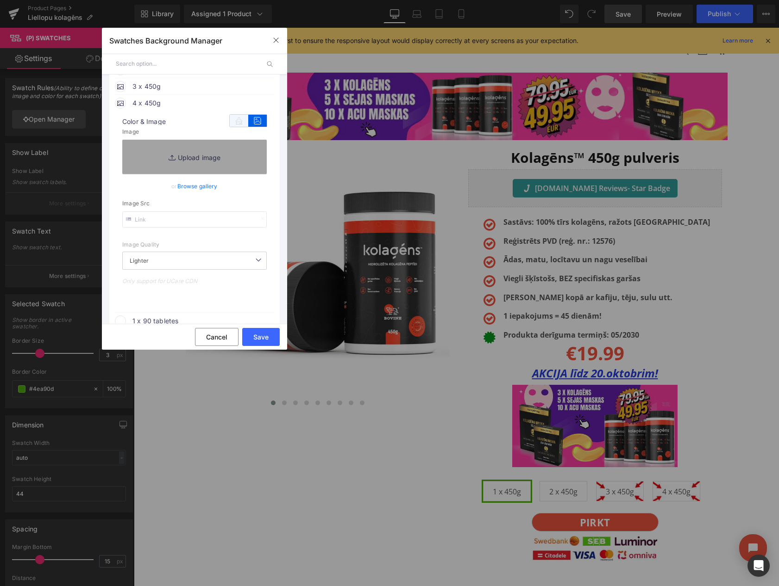
click at [234, 120] on icon at bounding box center [239, 121] width 19 height 12
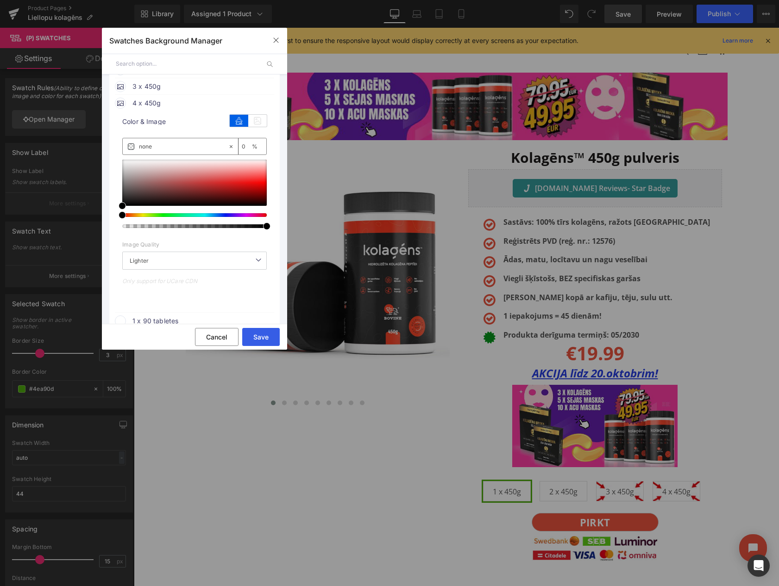
click at [249, 332] on button "Save" at bounding box center [260, 337] width 37 height 18
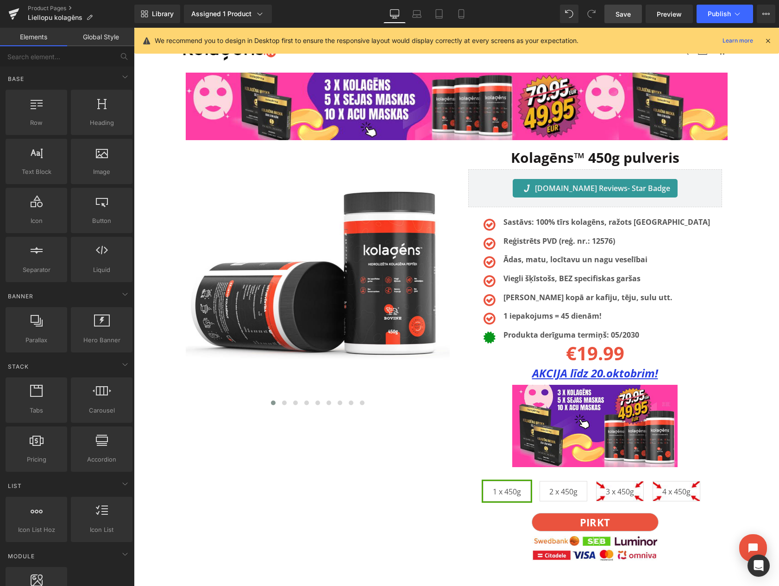
click at [617, 15] on span "Save" at bounding box center [622, 14] width 15 height 10
click at [767, 16] on icon at bounding box center [765, 13] width 7 height 7
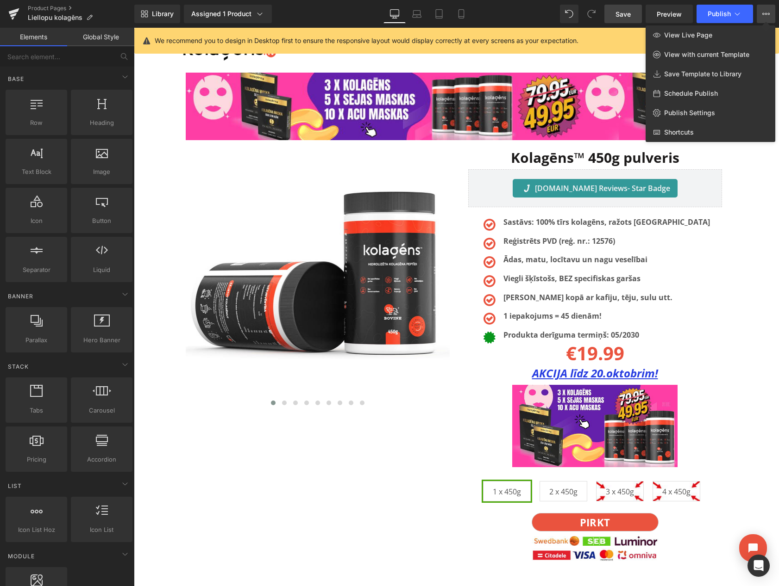
click at [692, 93] on span "Schedule Publish" at bounding box center [691, 93] width 54 height 8
select select
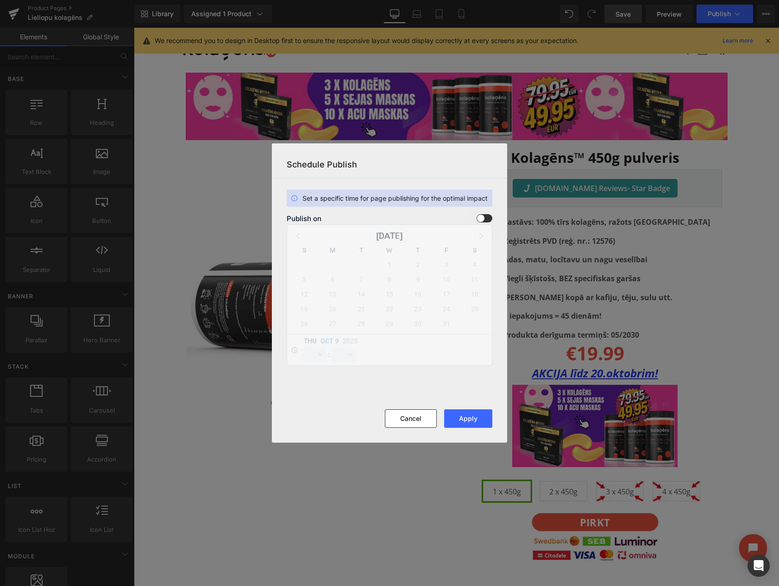
click at [486, 218] on span at bounding box center [484, 218] width 16 height 8
click at [0, 0] on input "checkbox" at bounding box center [0, 0] width 0 height 0
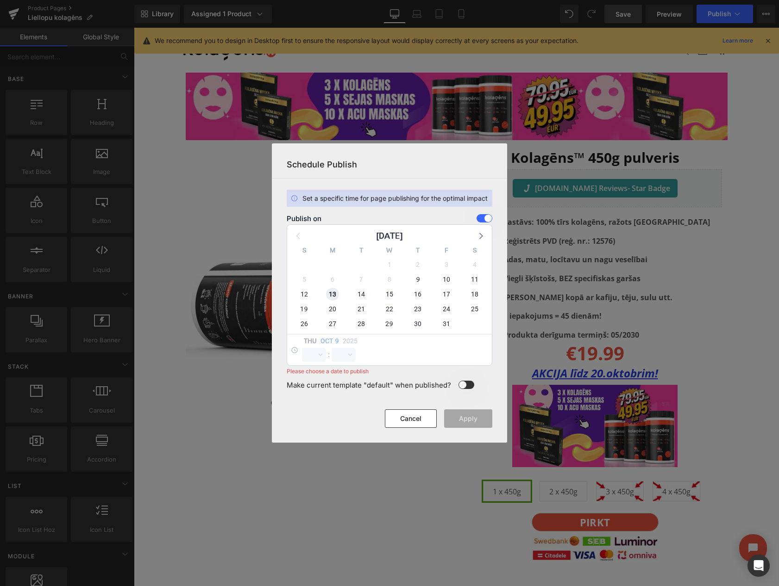
click at [334, 291] on span "13" at bounding box center [332, 294] width 13 height 13
click at [311, 355] on select "00 01 02 03 04 05 06 07 08 09 10 11 12 13 14 15 16 17 18 19 20 21 22 23" at bounding box center [314, 355] width 24 height 14
select select "23"
click at [302, 348] on select "00 01 02 03 04 05 06 07 08 09 10 11 12 13 14 15 16 17 18 19 20 21 22 23" at bounding box center [314, 355] width 24 height 14
click at [343, 354] on select "00 01 02 03 04 05 06 07 08 09 10 11 12 13 14 15 16 17 18 19 20 21 22 23 24 25 2…" at bounding box center [343, 355] width 24 height 14
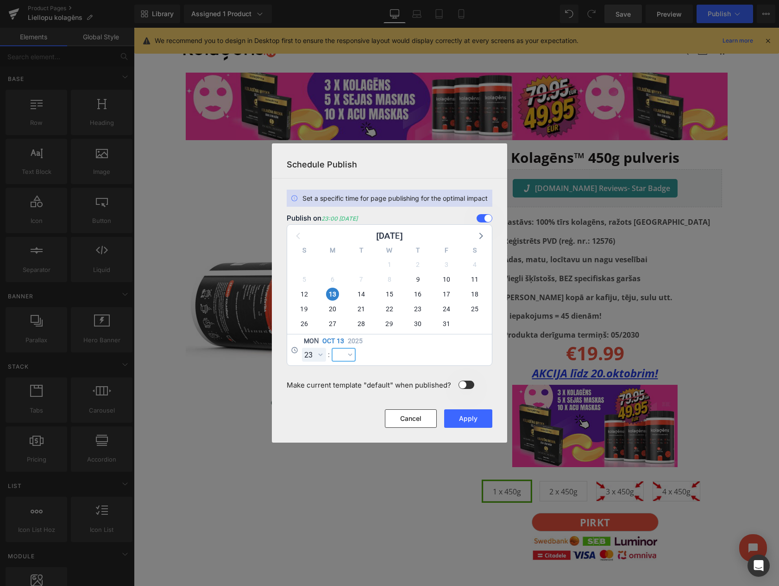
select select "59"
click at [331, 348] on select "00 01 02 03 04 05 06 07 08 09 10 11 12 13 14 15 16 17 18 19 20 21 22 23 24 25 2…" at bounding box center [343, 355] width 24 height 14
click at [472, 423] on button "Apply" at bounding box center [468, 419] width 48 height 19
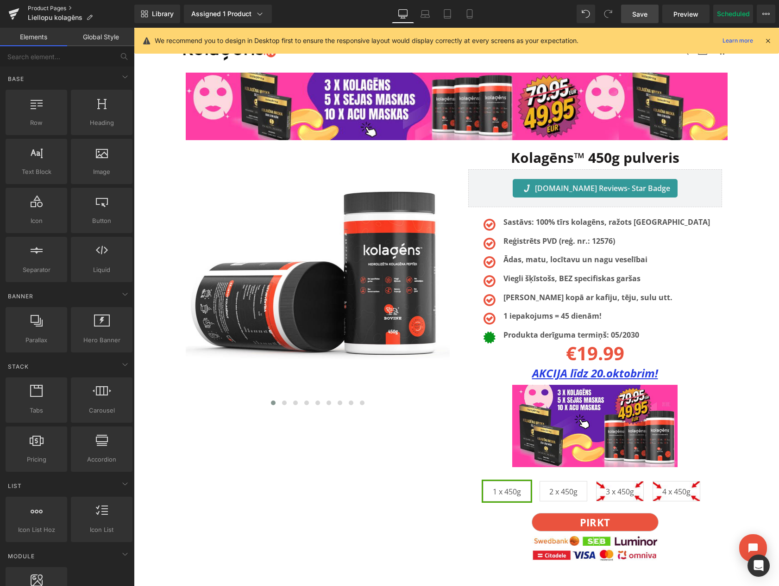
click at [56, 5] on link "Product Pages" at bounding box center [81, 8] width 106 height 7
